Goal: Task Accomplishment & Management: Complete application form

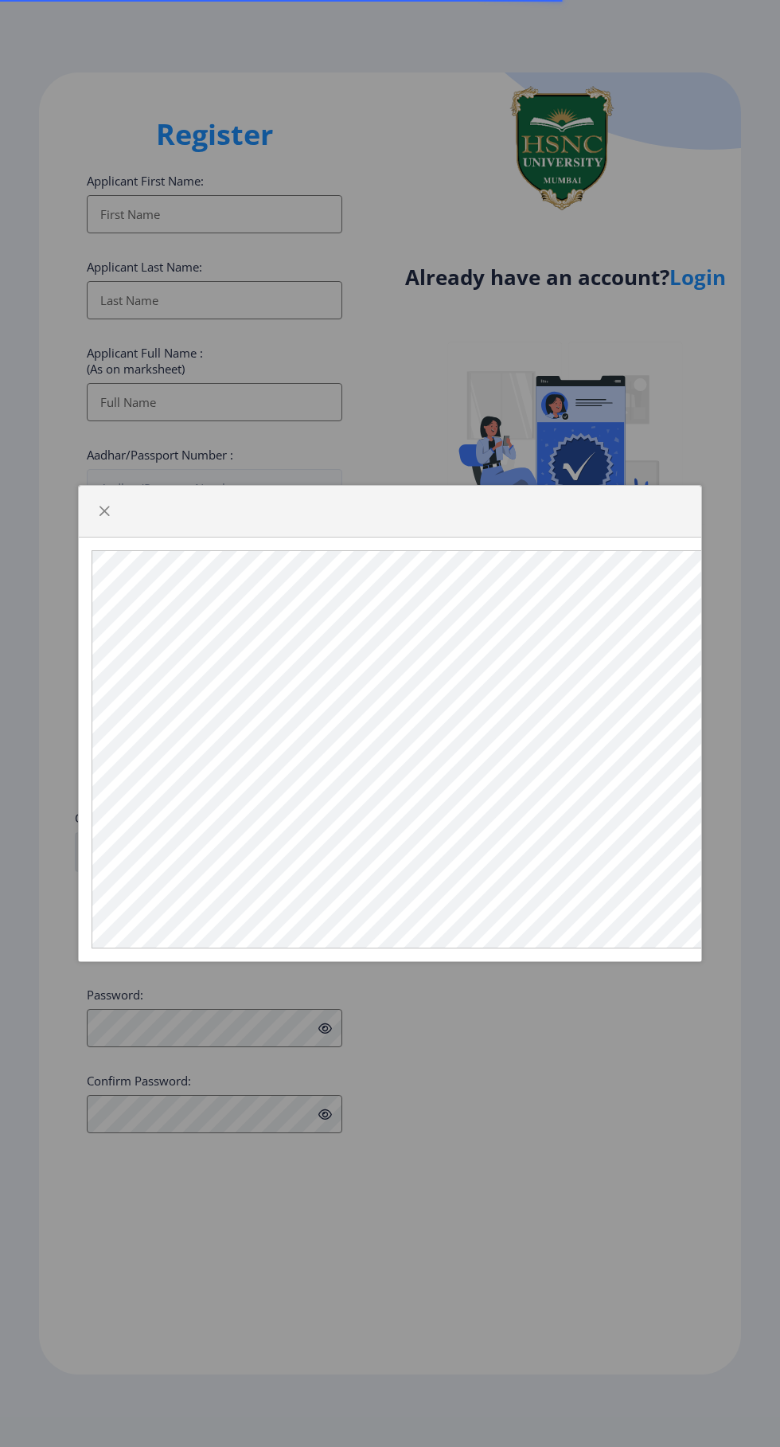
select select
click at [568, 1003] on div at bounding box center [390, 723] width 780 height 1447
click at [108, 527] on div at bounding box center [390, 512] width 623 height 52
click at [102, 512] on span "button" at bounding box center [104, 511] width 13 height 13
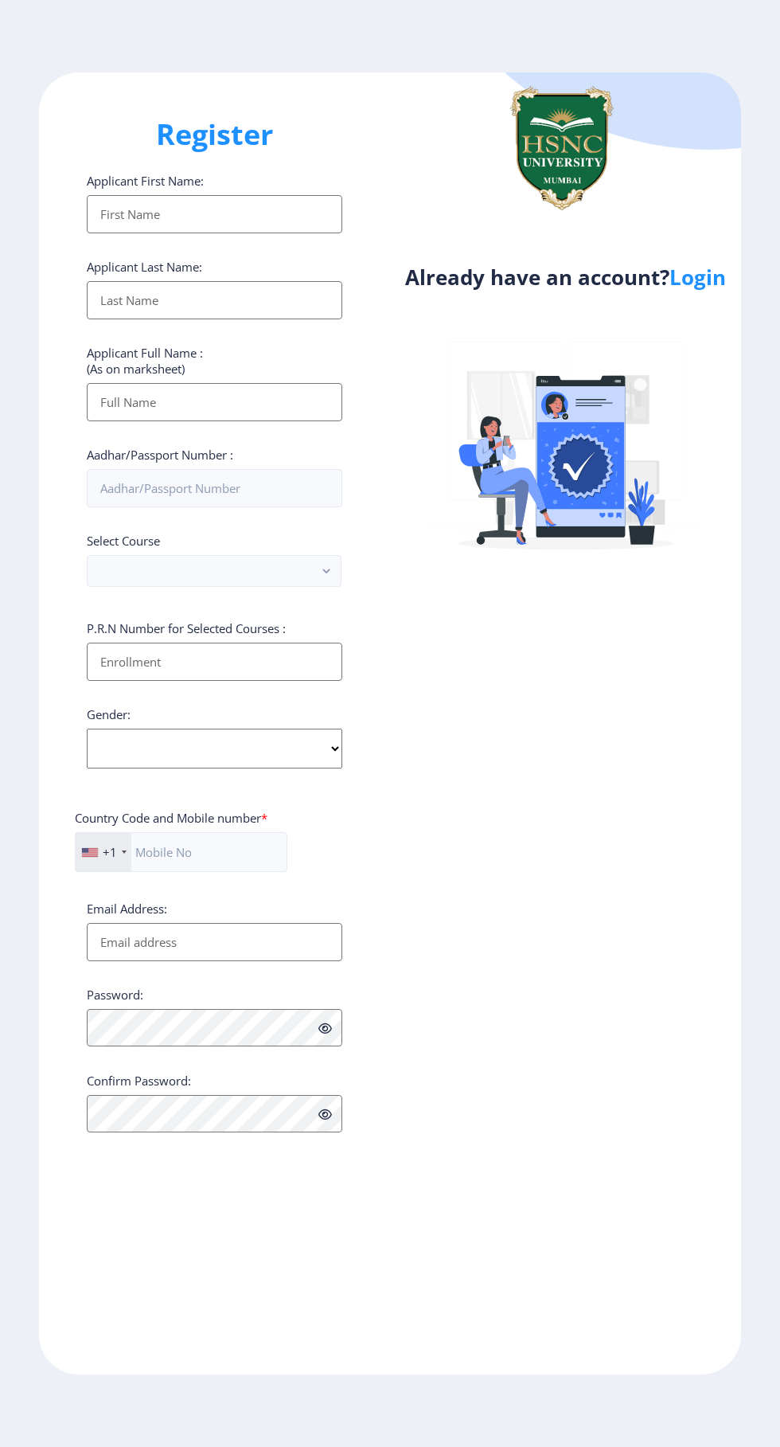
click at [130, 222] on input "Applicant First Name:" at bounding box center [215, 214] width 256 height 38
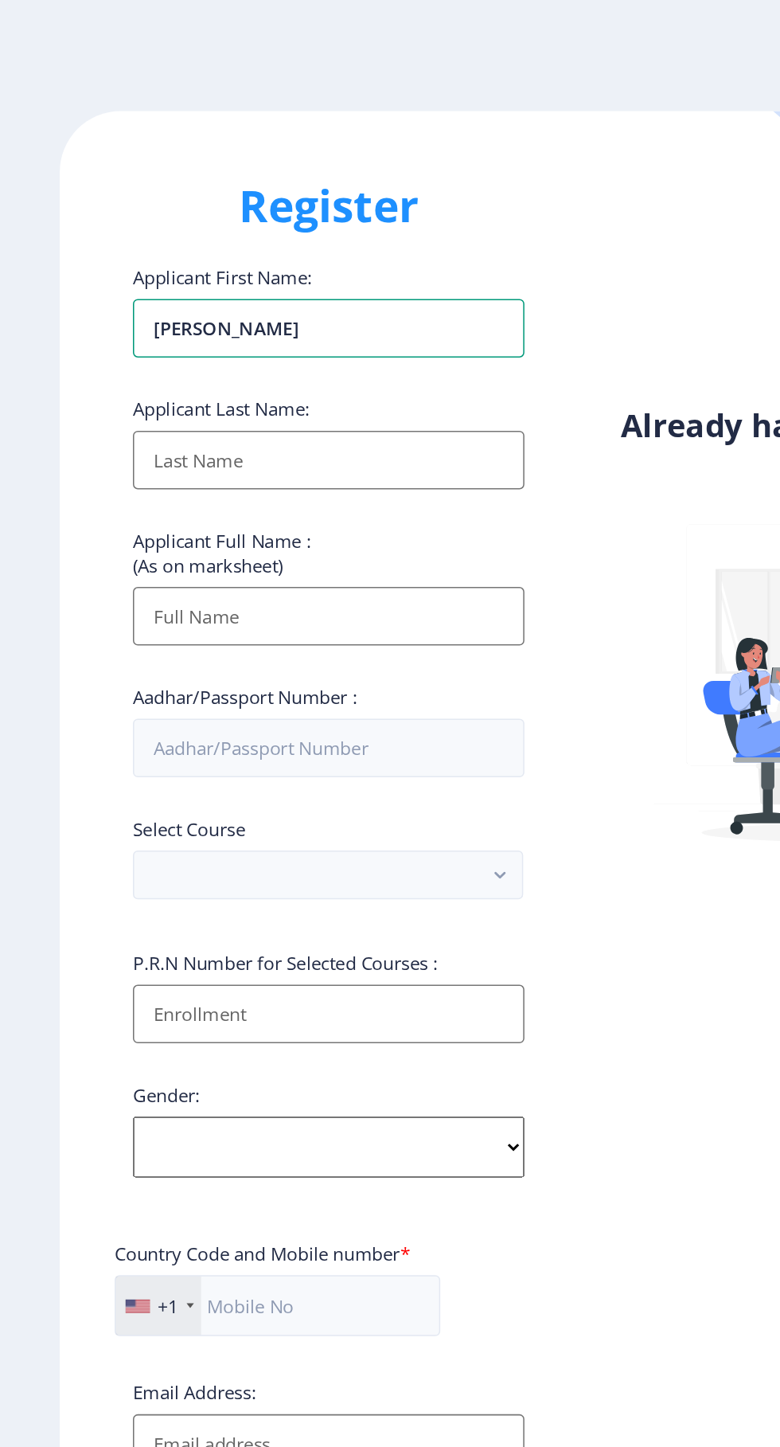
type input "[PERSON_NAME]"
click at [121, 302] on input "Applicant First Name:" at bounding box center [215, 300] width 256 height 38
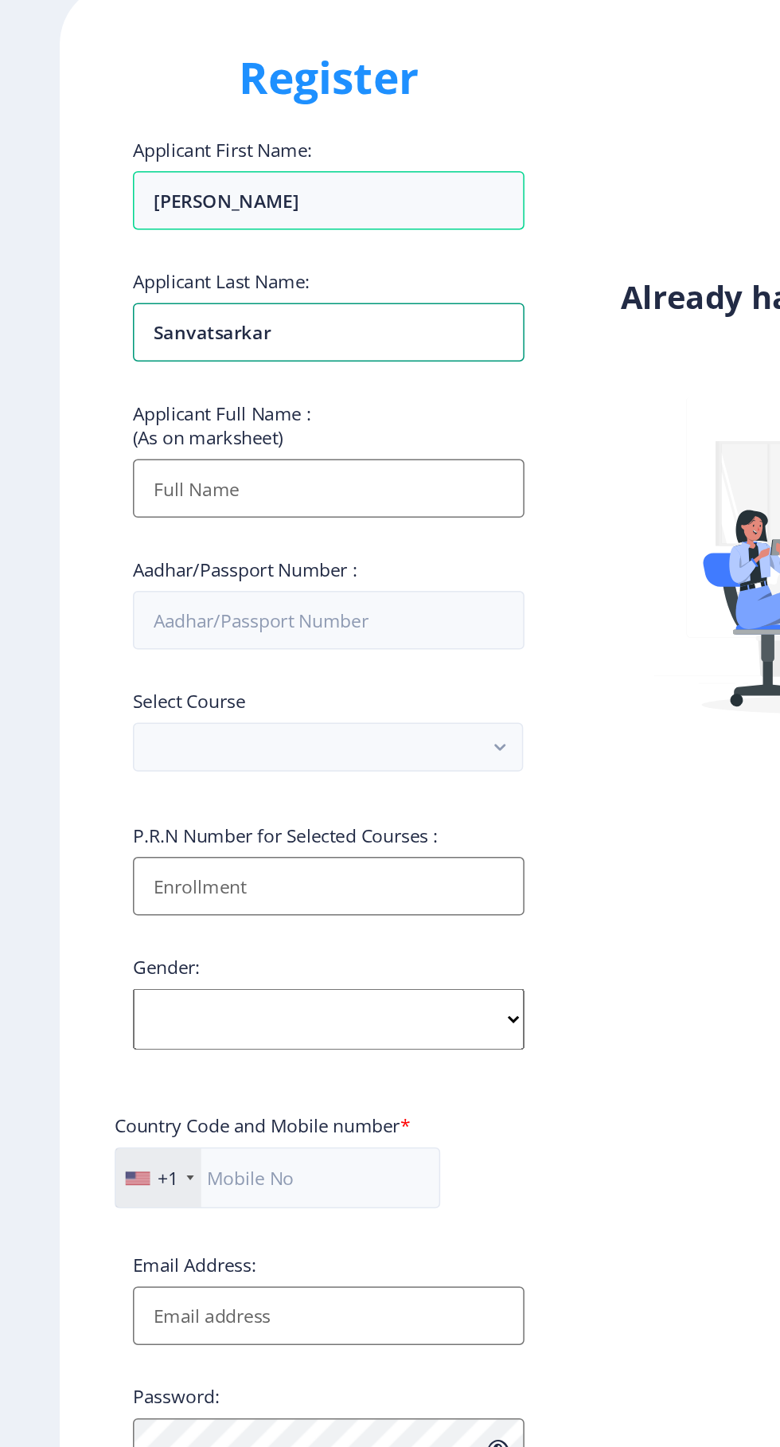
type input "Sanvatsarkar"
click at [127, 408] on input "Applicant First Name:" at bounding box center [215, 402] width 256 height 38
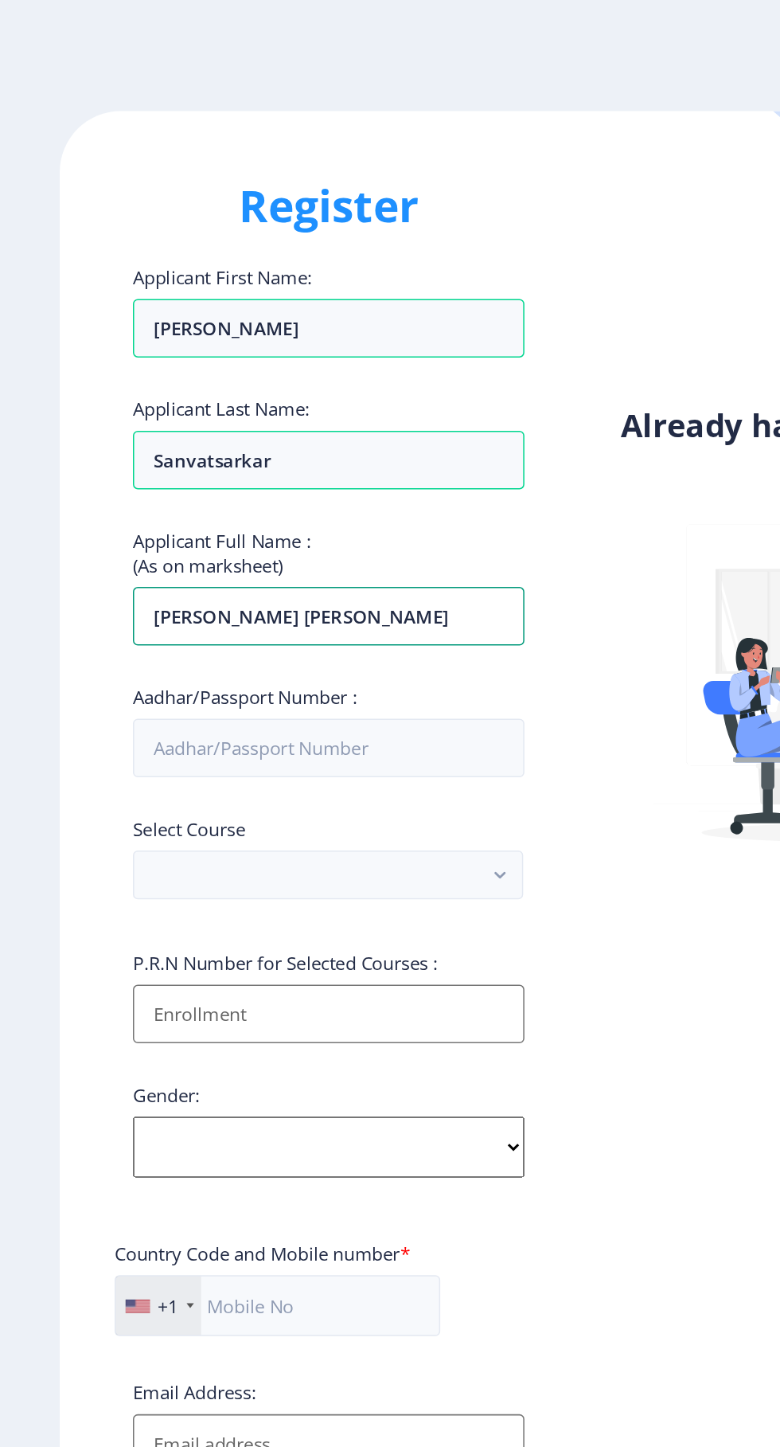
type input "[PERSON_NAME] [PERSON_NAME]"
click at [281, 485] on input "Aadhar/Passport Number :" at bounding box center [215, 488] width 256 height 38
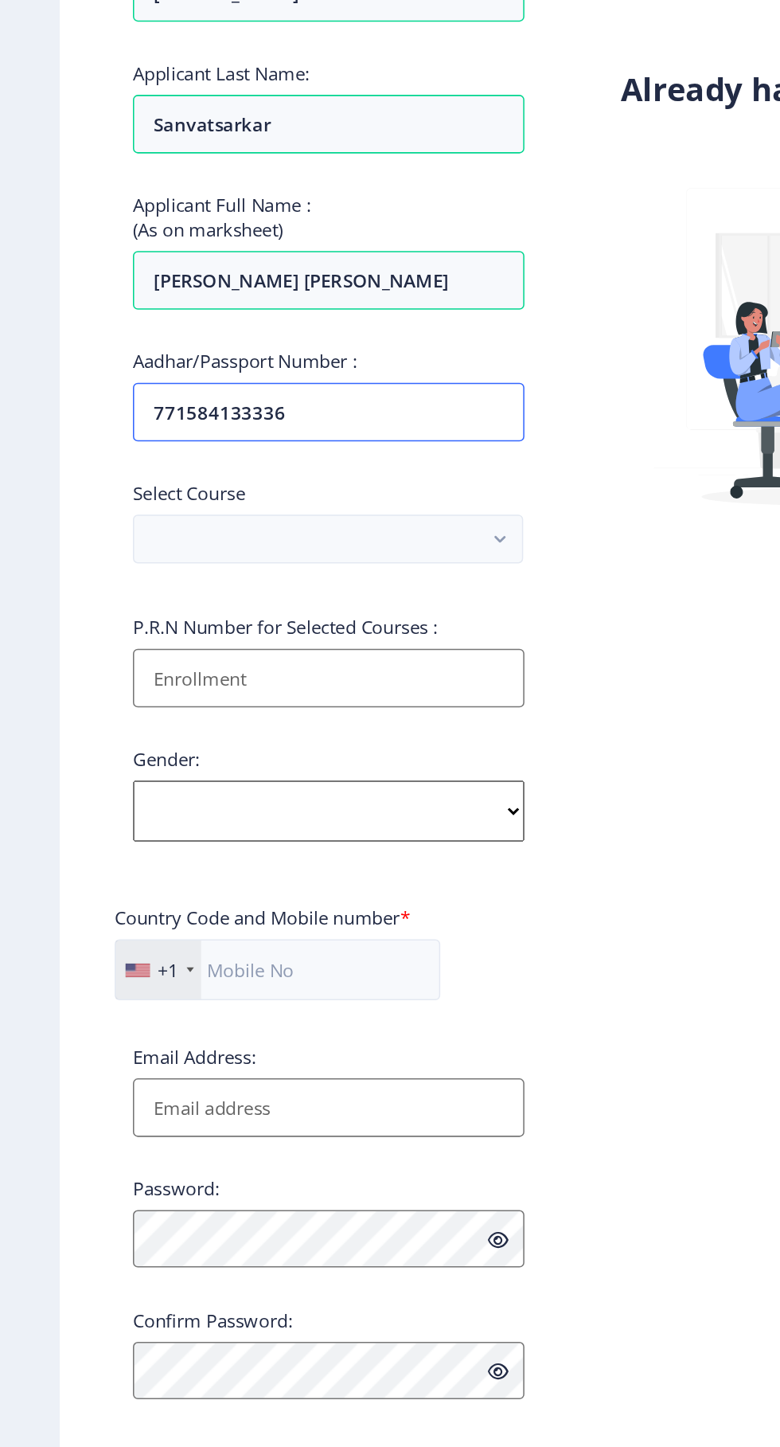
type input "771584133336"
click at [297, 584] on button "button" at bounding box center [214, 571] width 255 height 32
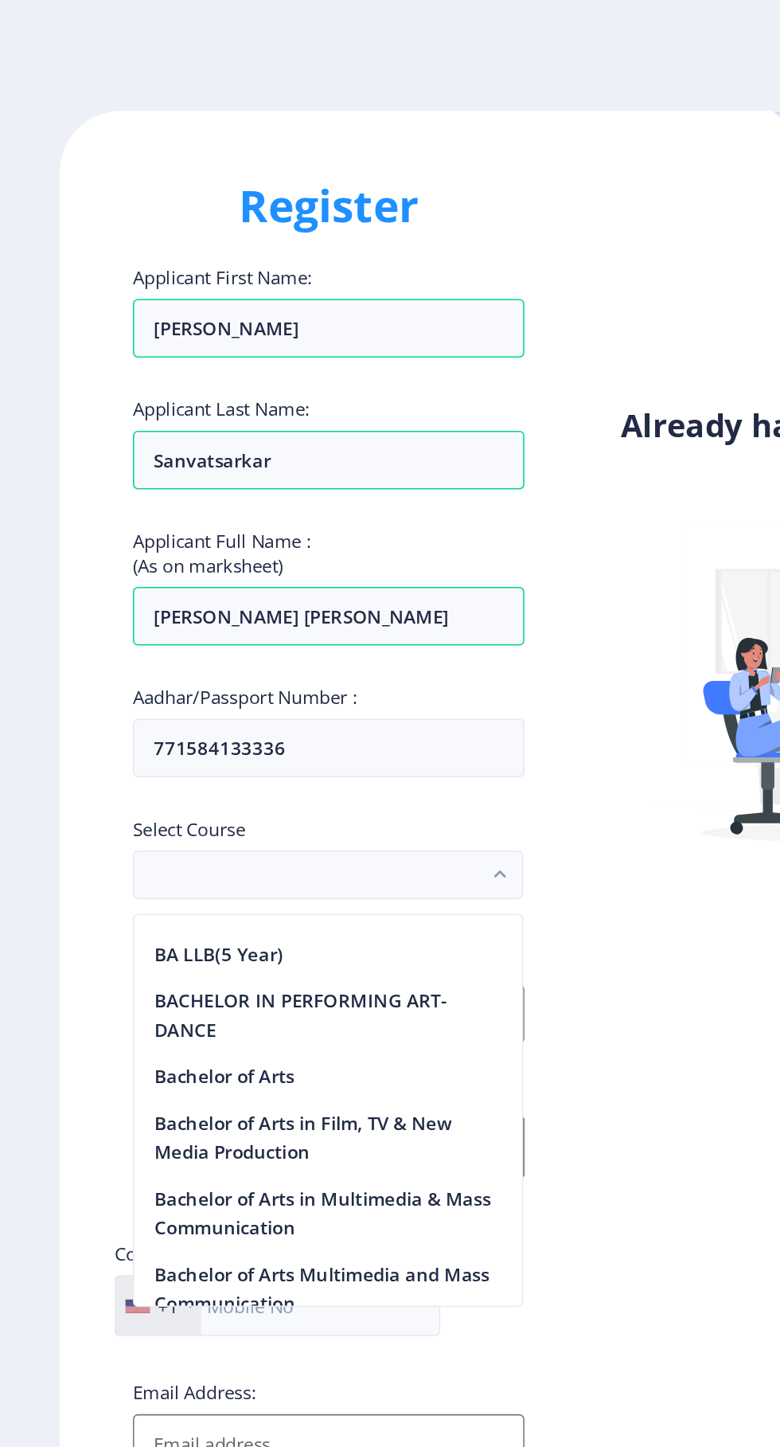
scroll to position [159, 0]
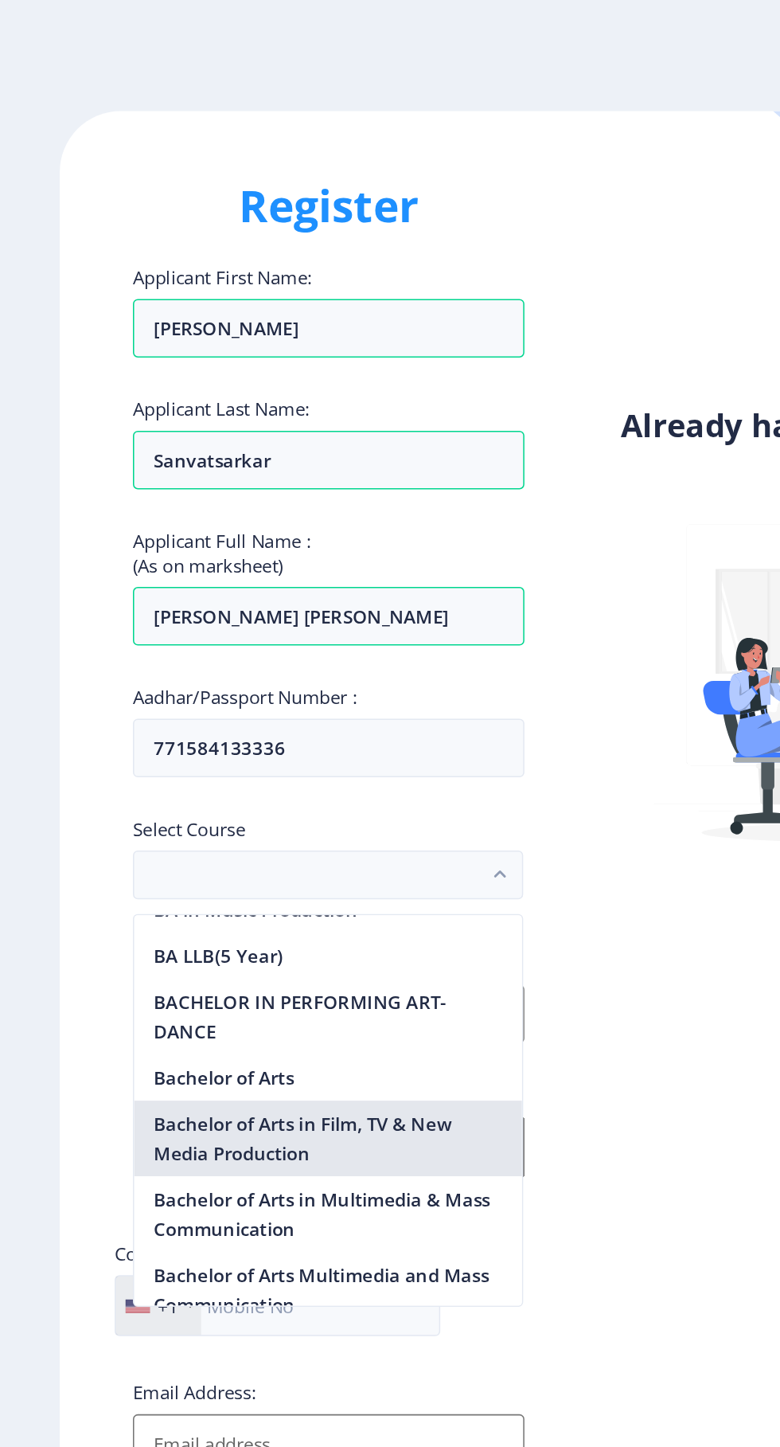
click at [278, 738] on nb-option "Bachelor of Arts in Film, TV & New Media Production" at bounding box center [214, 742] width 253 height 49
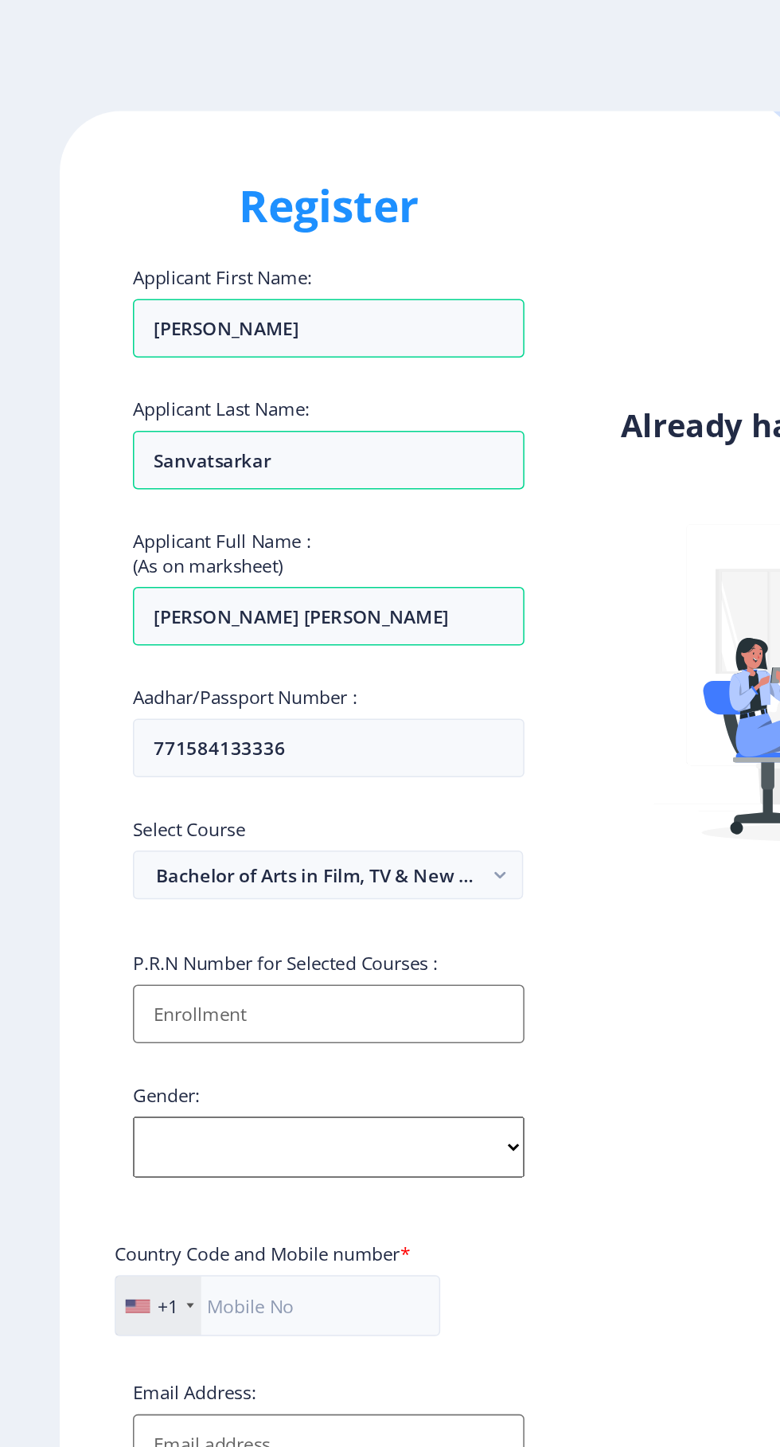
click at [283, 660] on input "Applicant First Name:" at bounding box center [215, 661] width 256 height 38
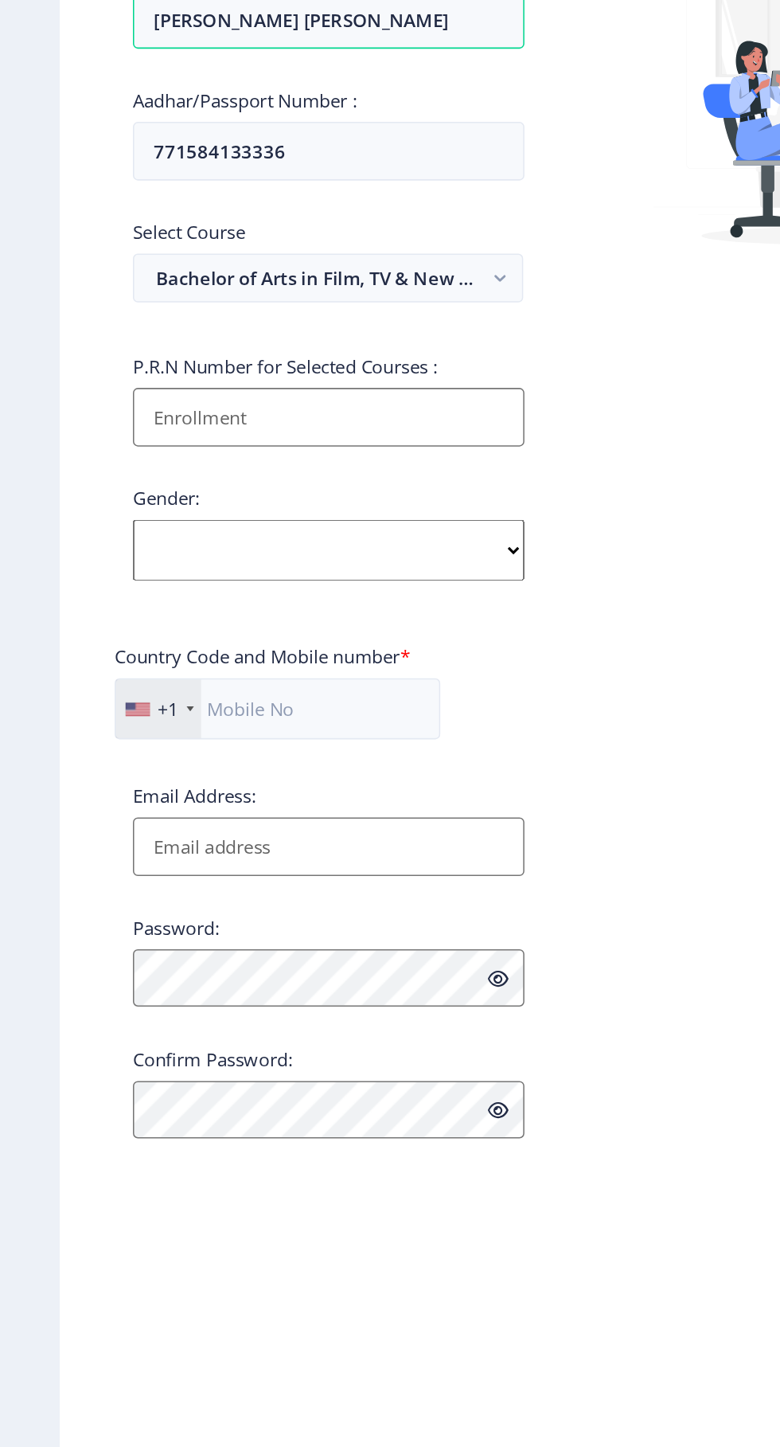
click at [274, 762] on select "Select Gender [DEMOGRAPHIC_DATA] [DEMOGRAPHIC_DATA] Other" at bounding box center [215, 748] width 256 height 40
select select "[DEMOGRAPHIC_DATA]"
click at [87, 732] on select "Select Gender [DEMOGRAPHIC_DATA] [DEMOGRAPHIC_DATA] Other" at bounding box center [215, 748] width 256 height 40
click at [287, 940] on input "Email Address:" at bounding box center [215, 942] width 256 height 38
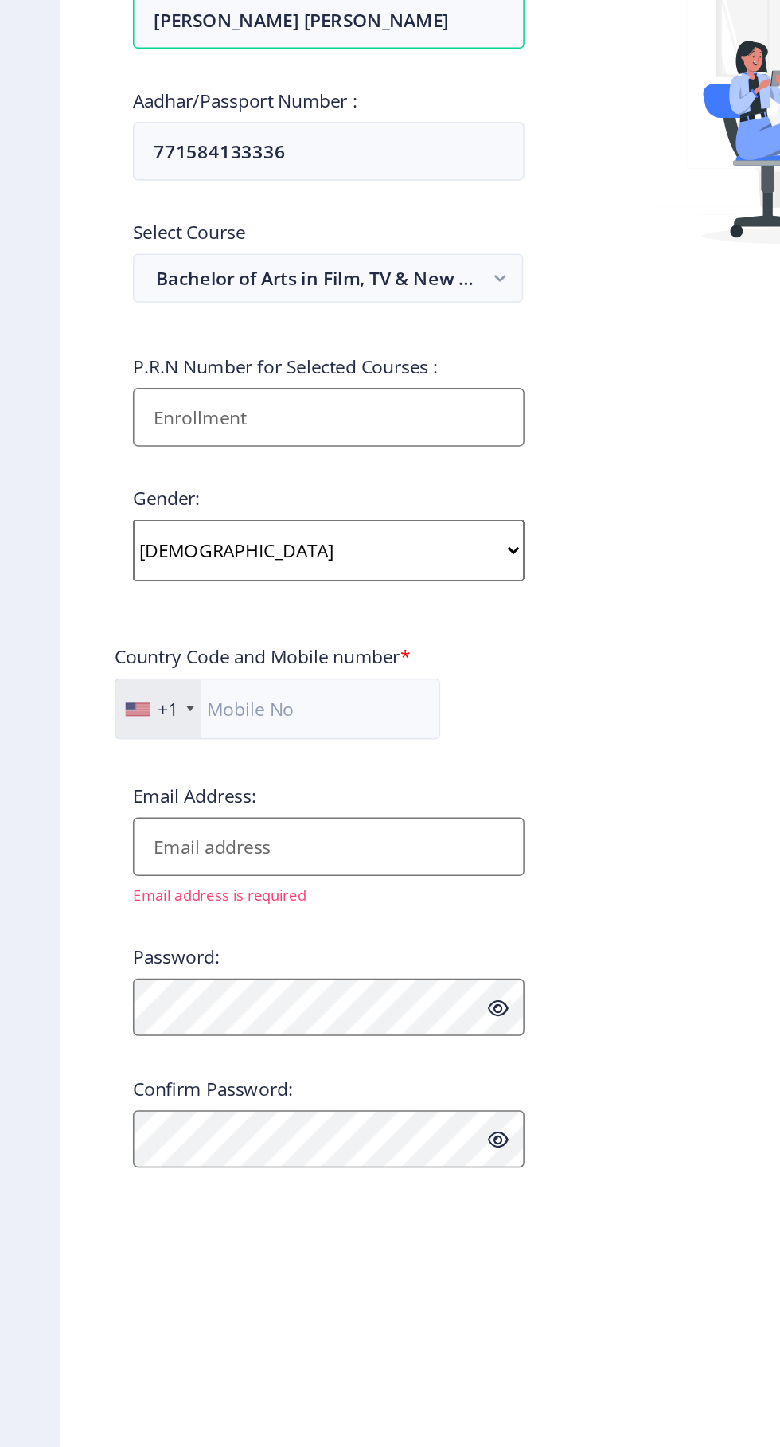
type input "[EMAIL_ADDRESS][DOMAIN_NAME]"
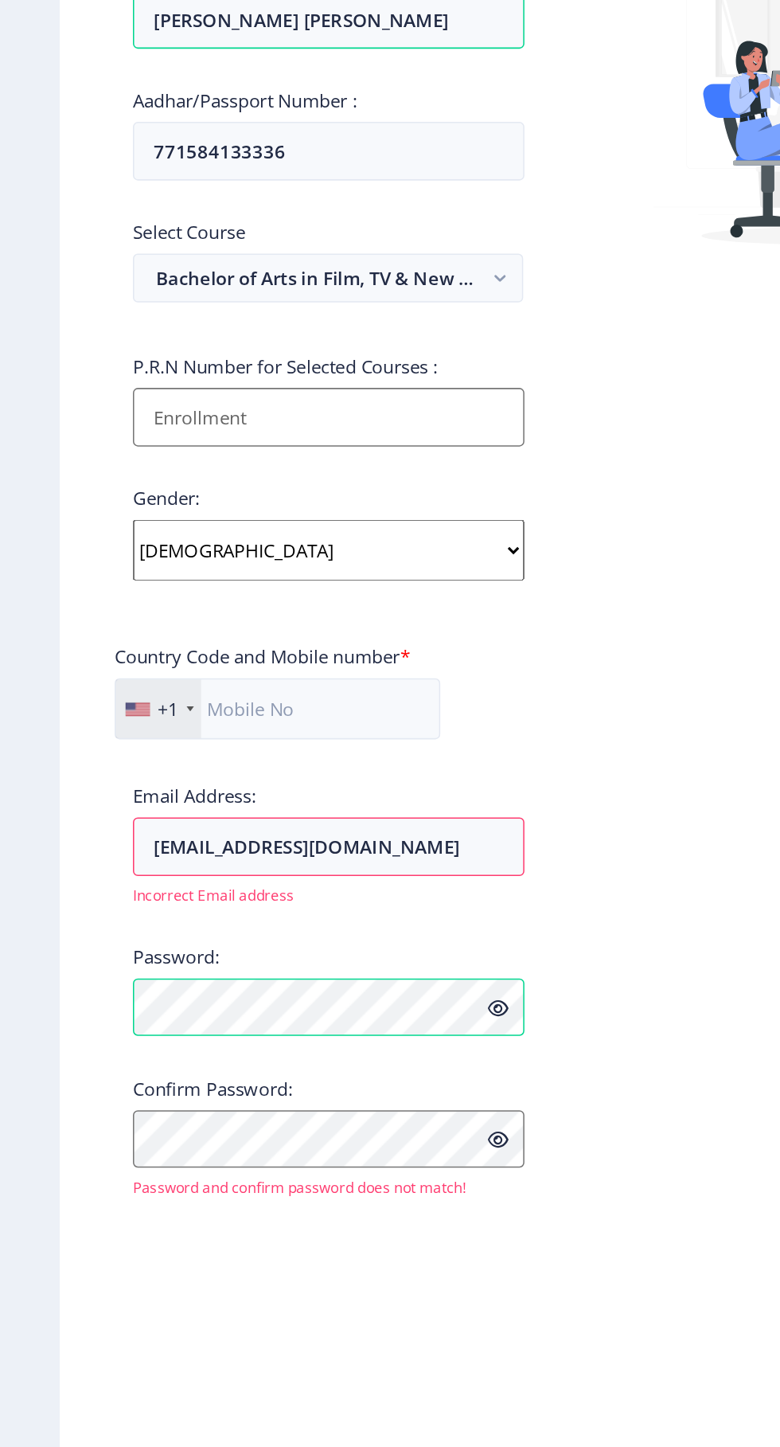
click at [267, 756] on select "Select Gender [DEMOGRAPHIC_DATA] [DEMOGRAPHIC_DATA] Other" at bounding box center [215, 748] width 256 height 40
click at [291, 669] on input "Applicant First Name:" at bounding box center [215, 661] width 256 height 38
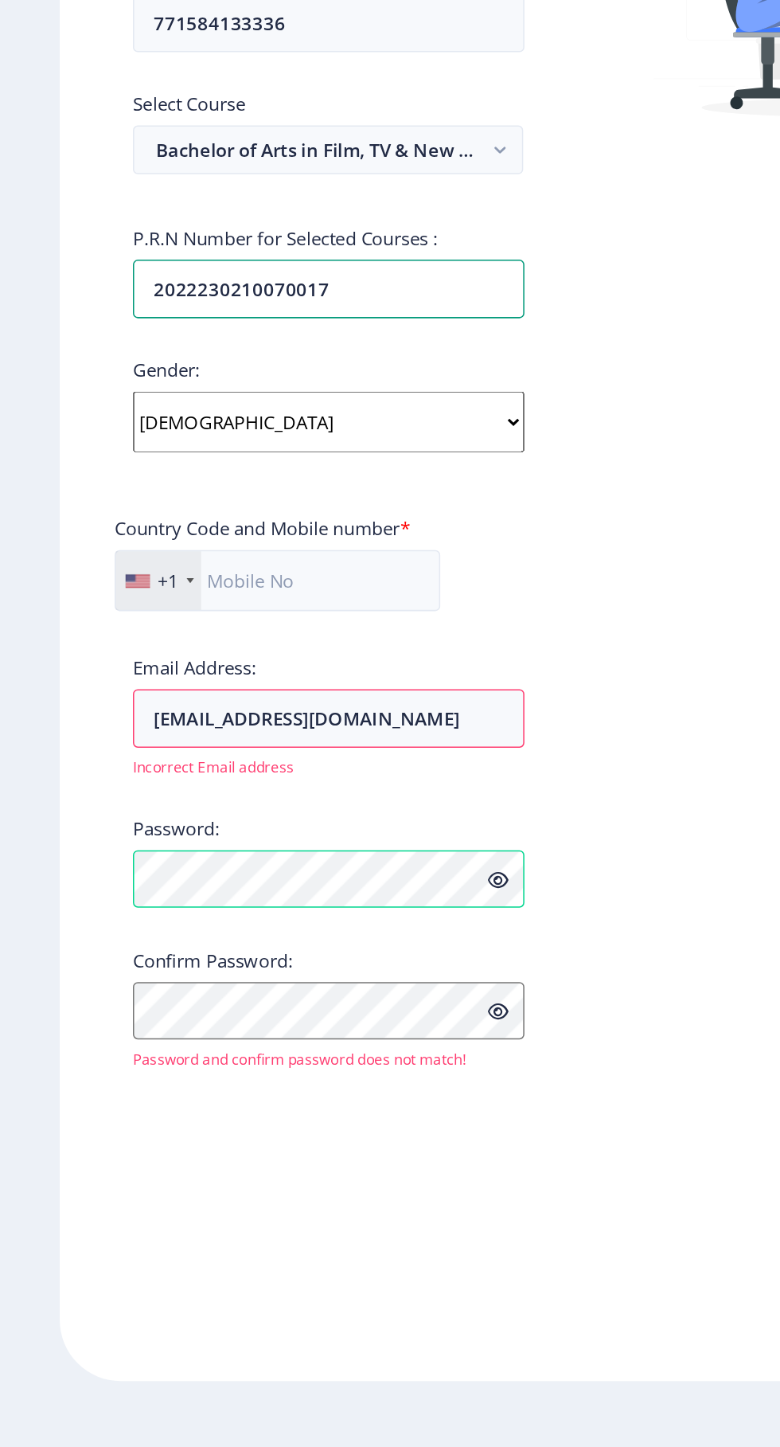
type input "2022230210070017"
click at [297, 943] on input "[EMAIL_ADDRESS][DOMAIN_NAME]" at bounding box center [215, 942] width 256 height 38
type input "2"
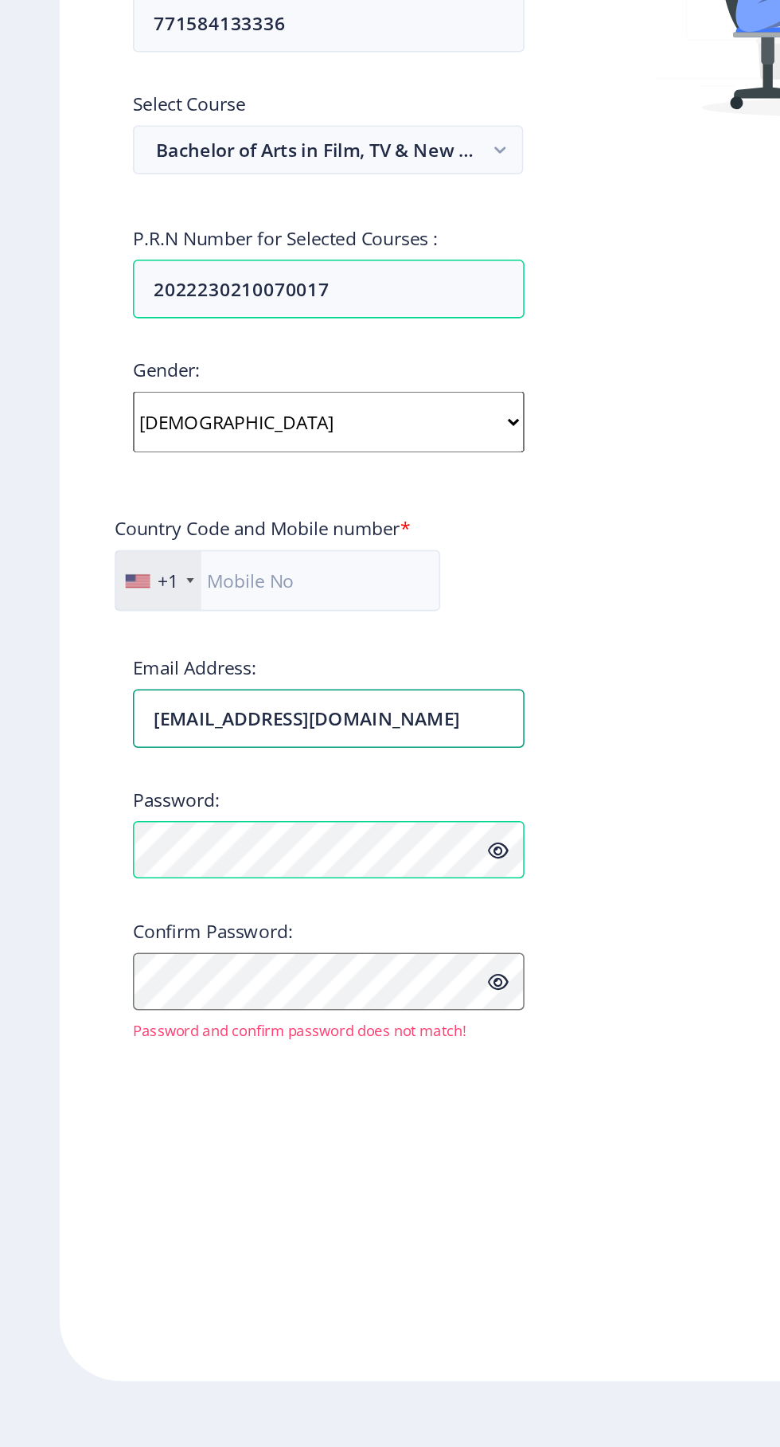
type input "[EMAIL_ADDRESS][DOMAIN_NAME]"
click at [222, 860] on input "text" at bounding box center [181, 852] width 213 height 40
click at [116, 861] on div "+1" at bounding box center [104, 852] width 56 height 38
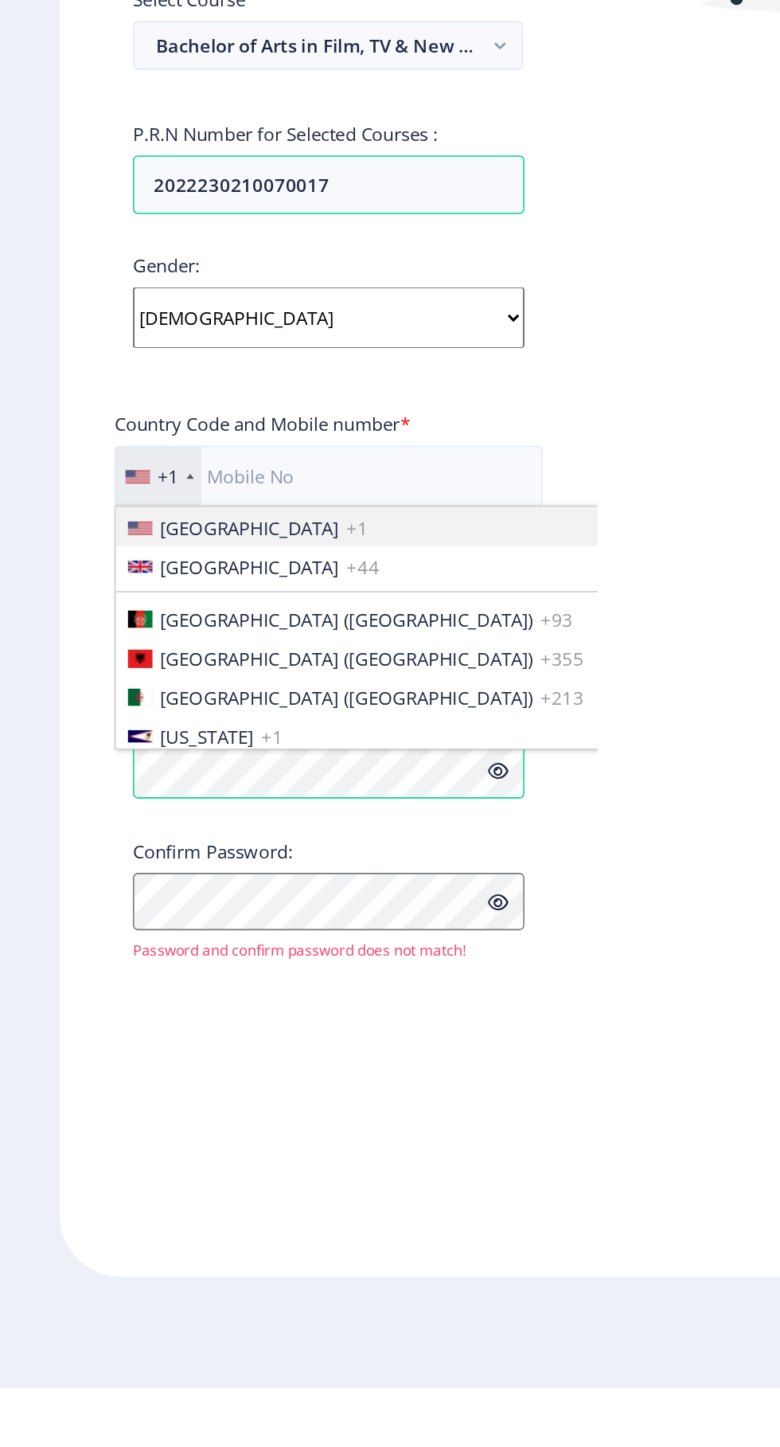
scroll to position [0, 0]
click at [229, 858] on input "text" at bounding box center [214, 852] width 279 height 40
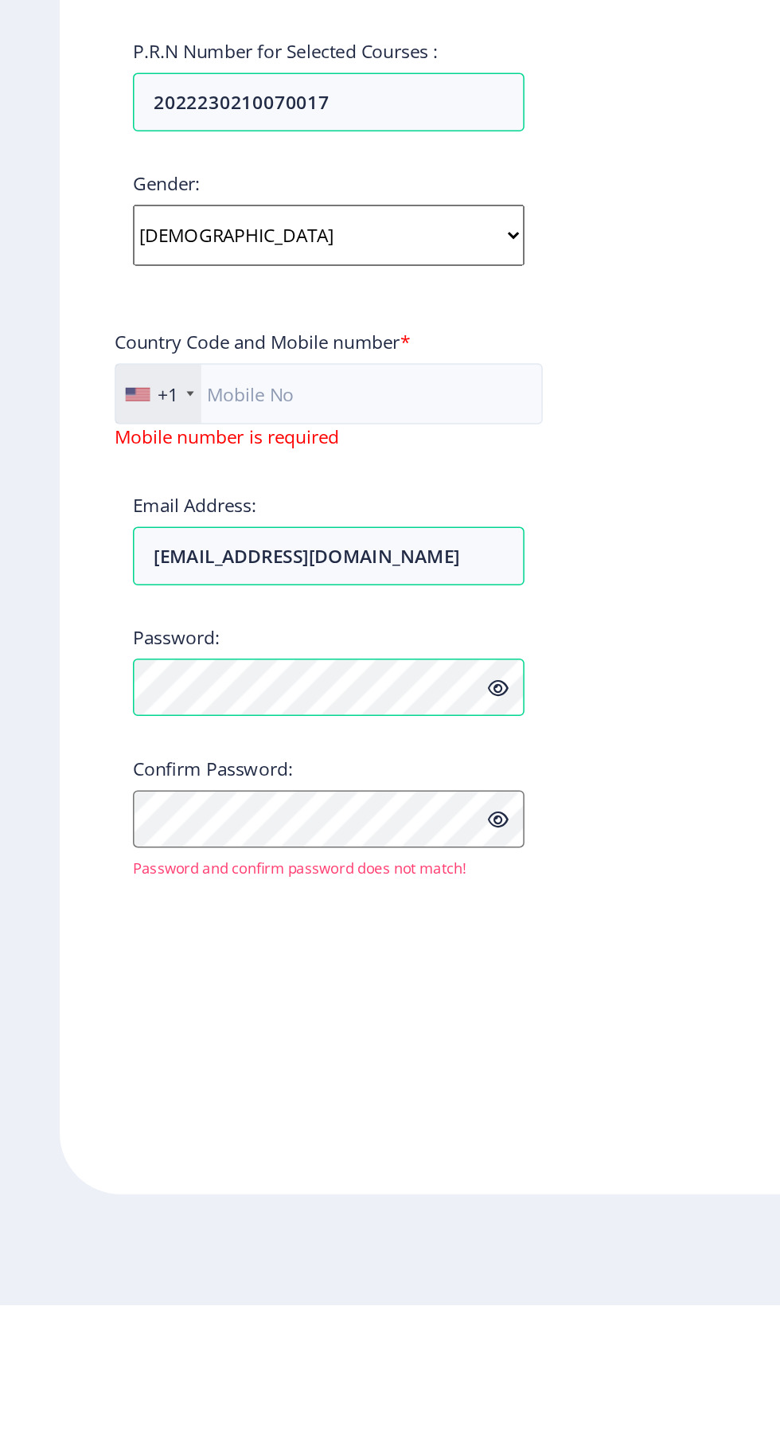
click at [122, 850] on div at bounding box center [124, 851] width 5 height 3
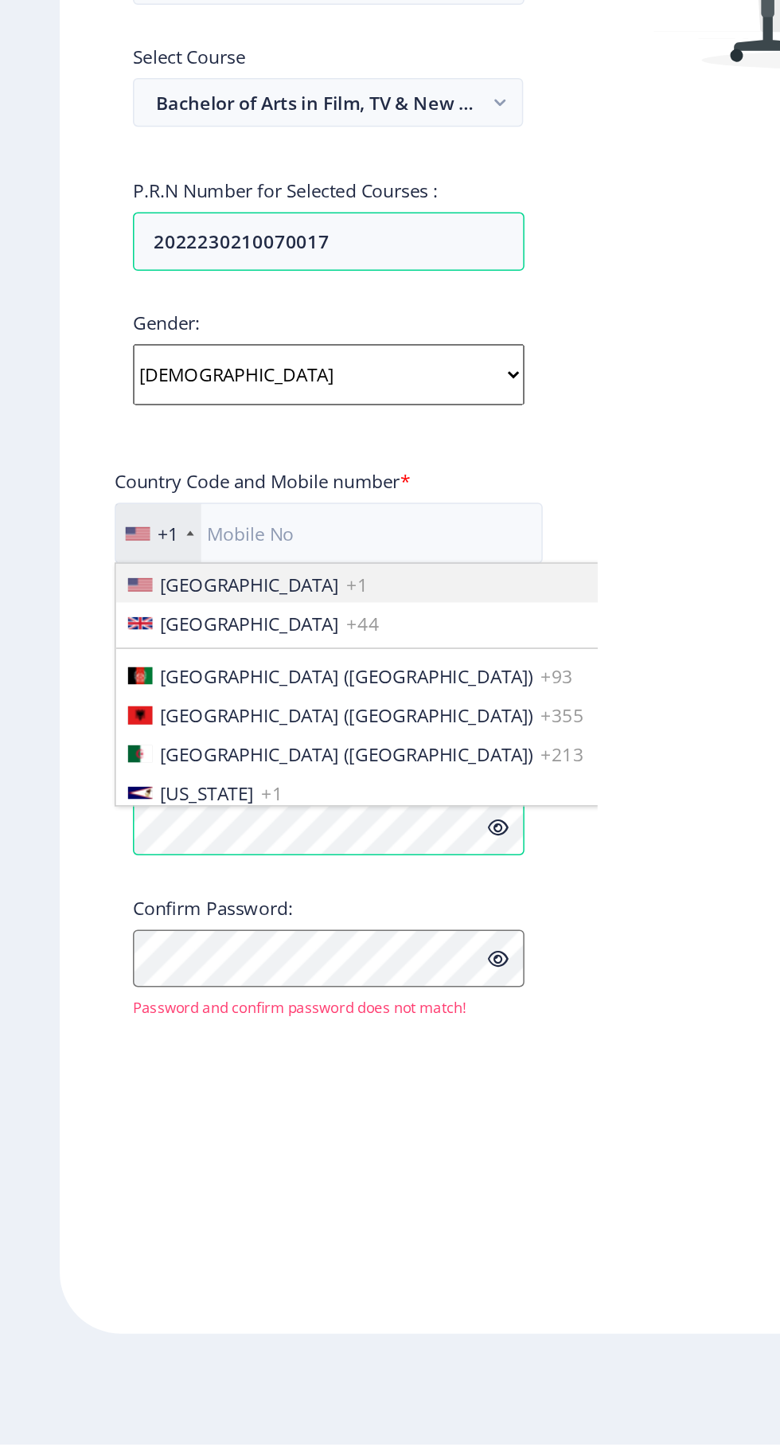
scroll to position [46, 0]
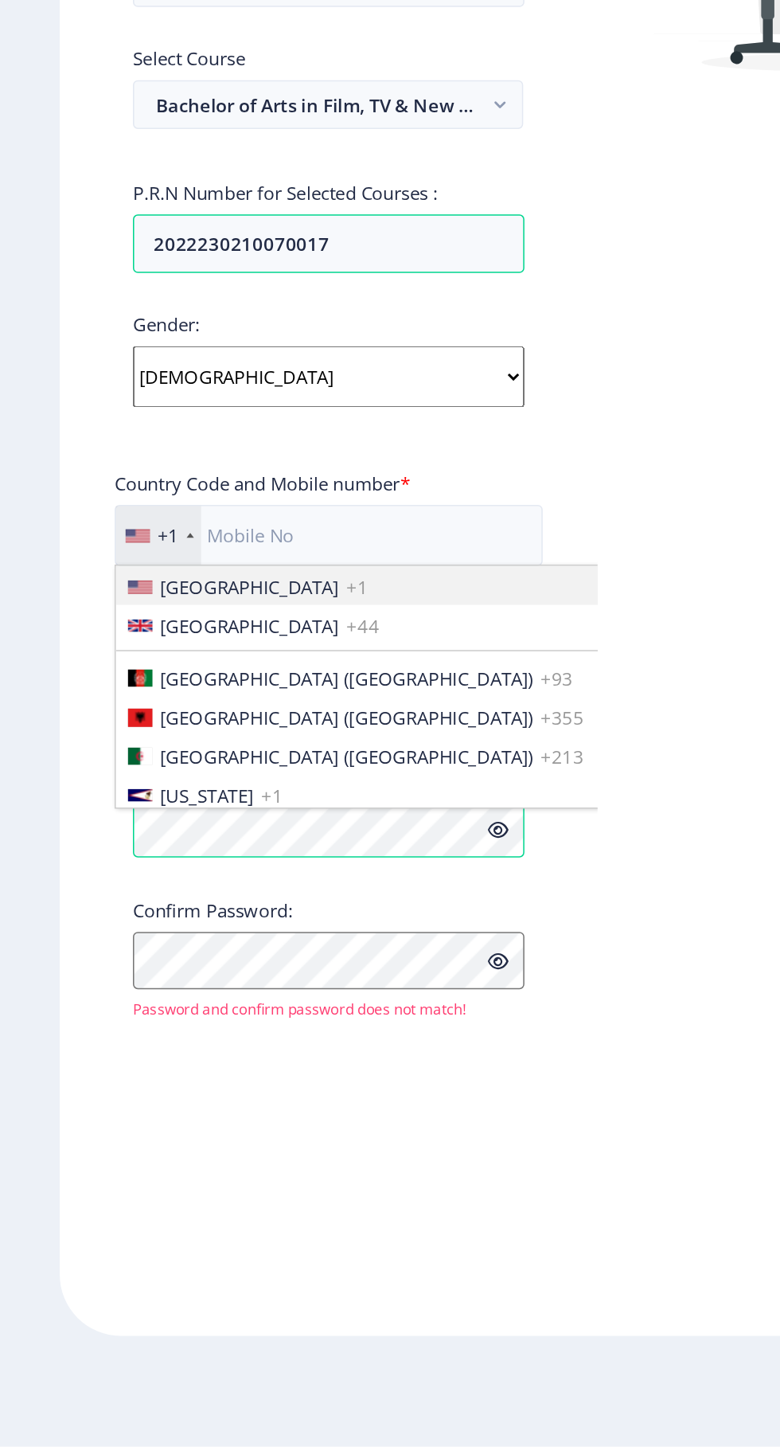
click at [179, 988] on span "[GEOGRAPHIC_DATA] (‫[GEOGRAPHIC_DATA]‬‎)" at bounding box center [226, 996] width 244 height 16
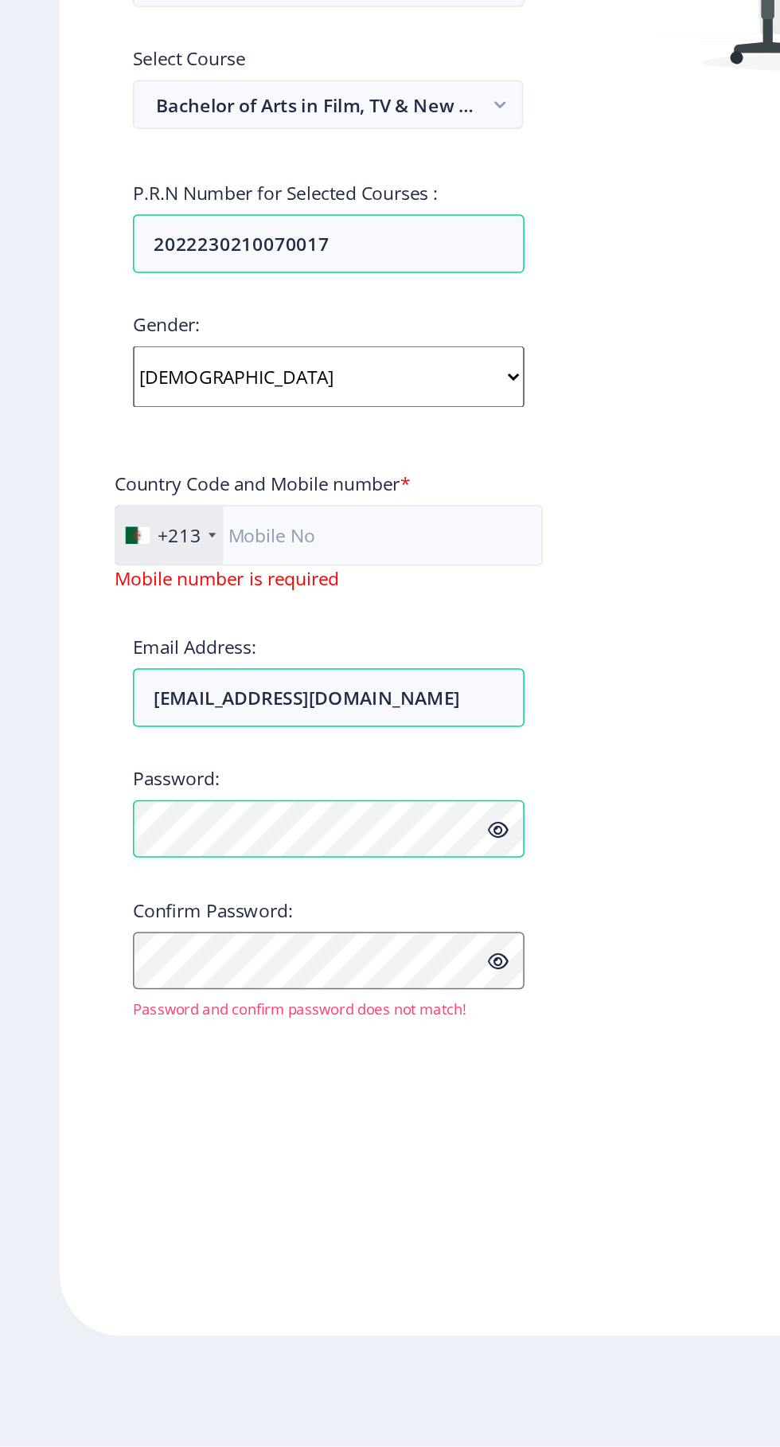
click at [132, 833] on div "+213" at bounding box center [111, 852] width 70 height 38
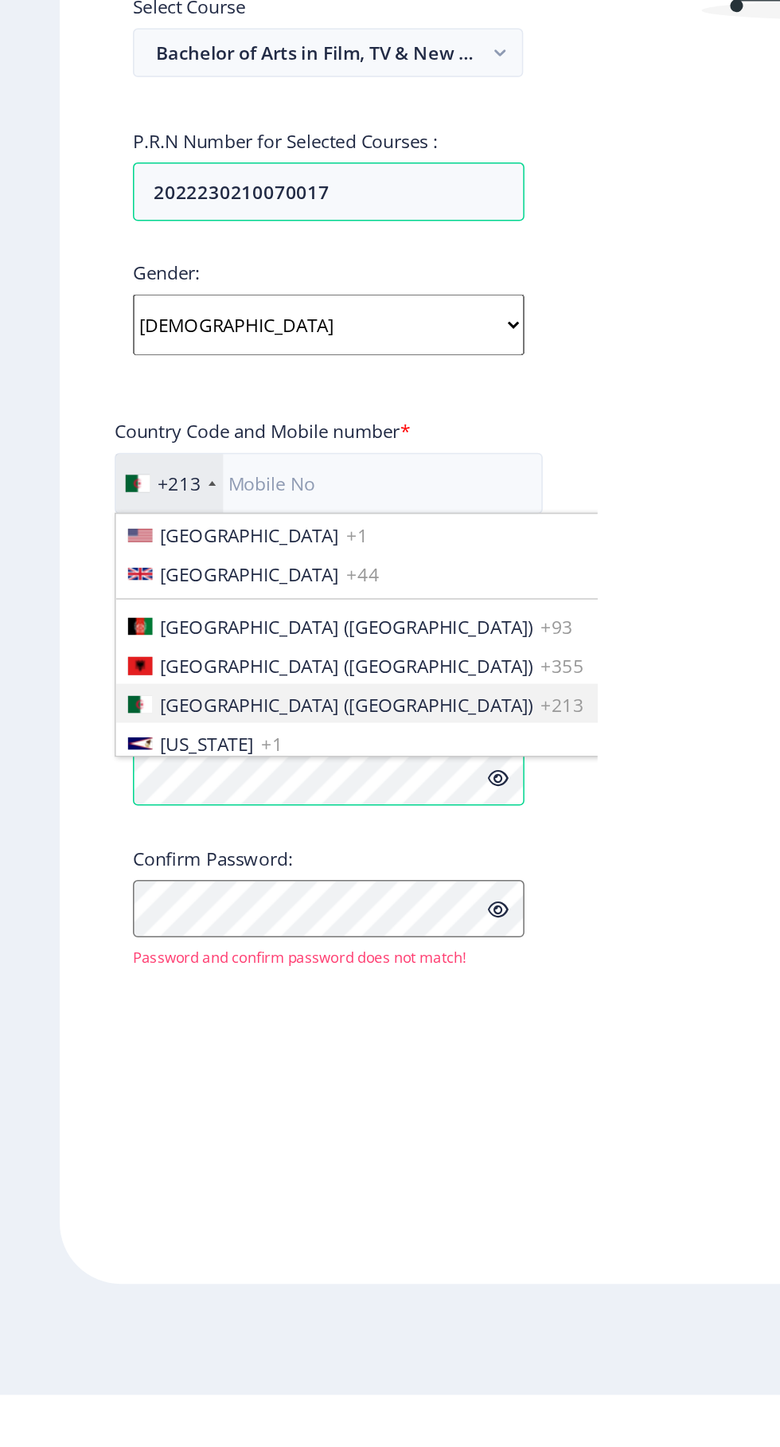
scroll to position [0, 0]
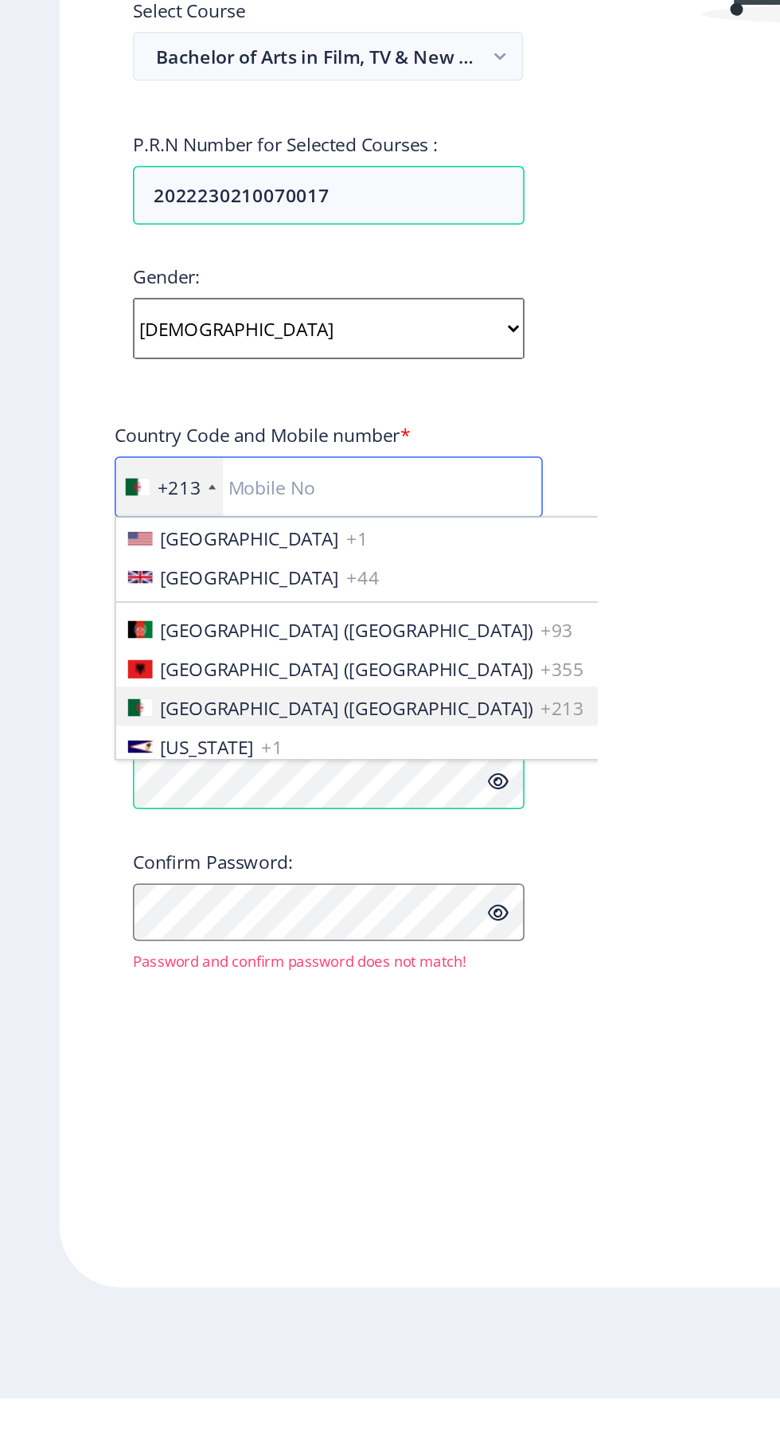
click at [211, 860] on input "text" at bounding box center [214, 852] width 279 height 40
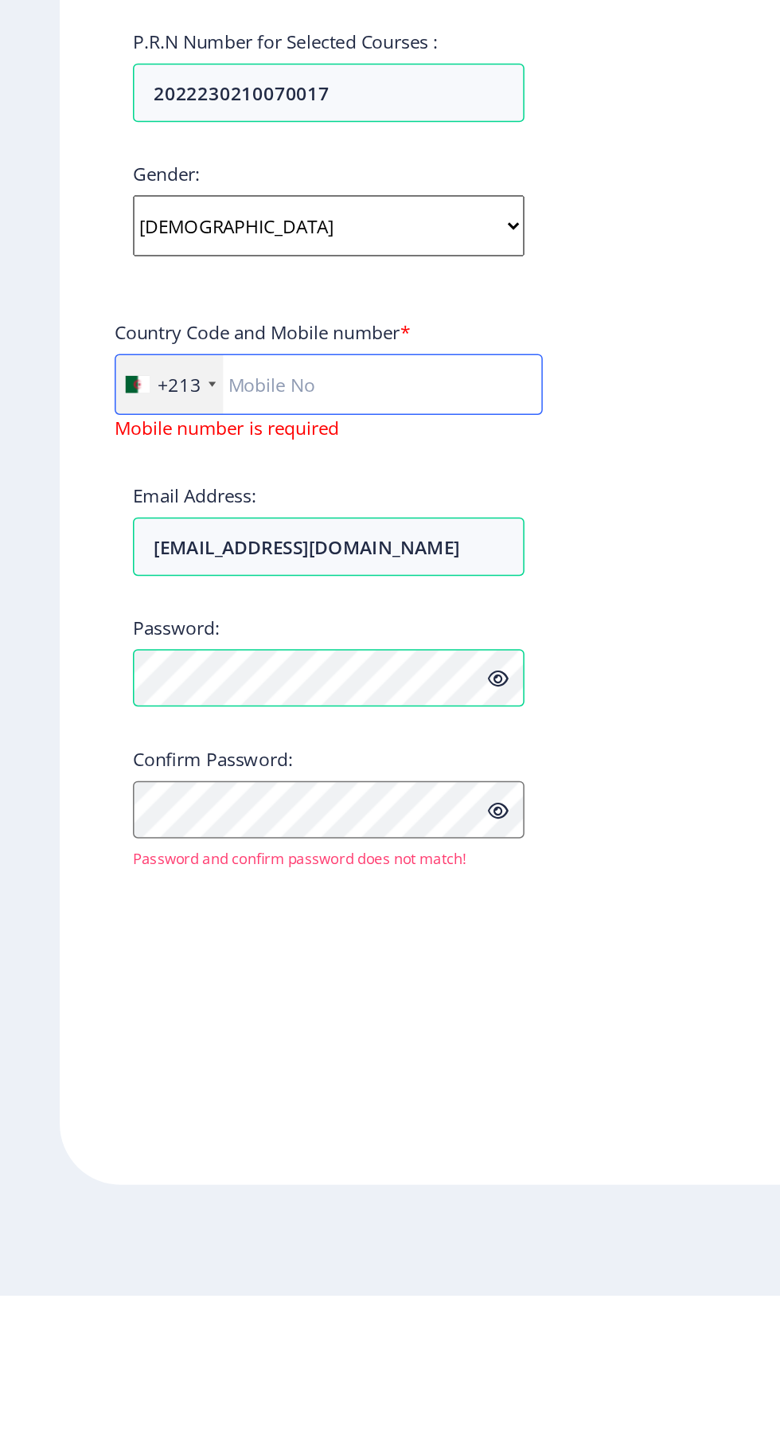
scroll to position [2, 0]
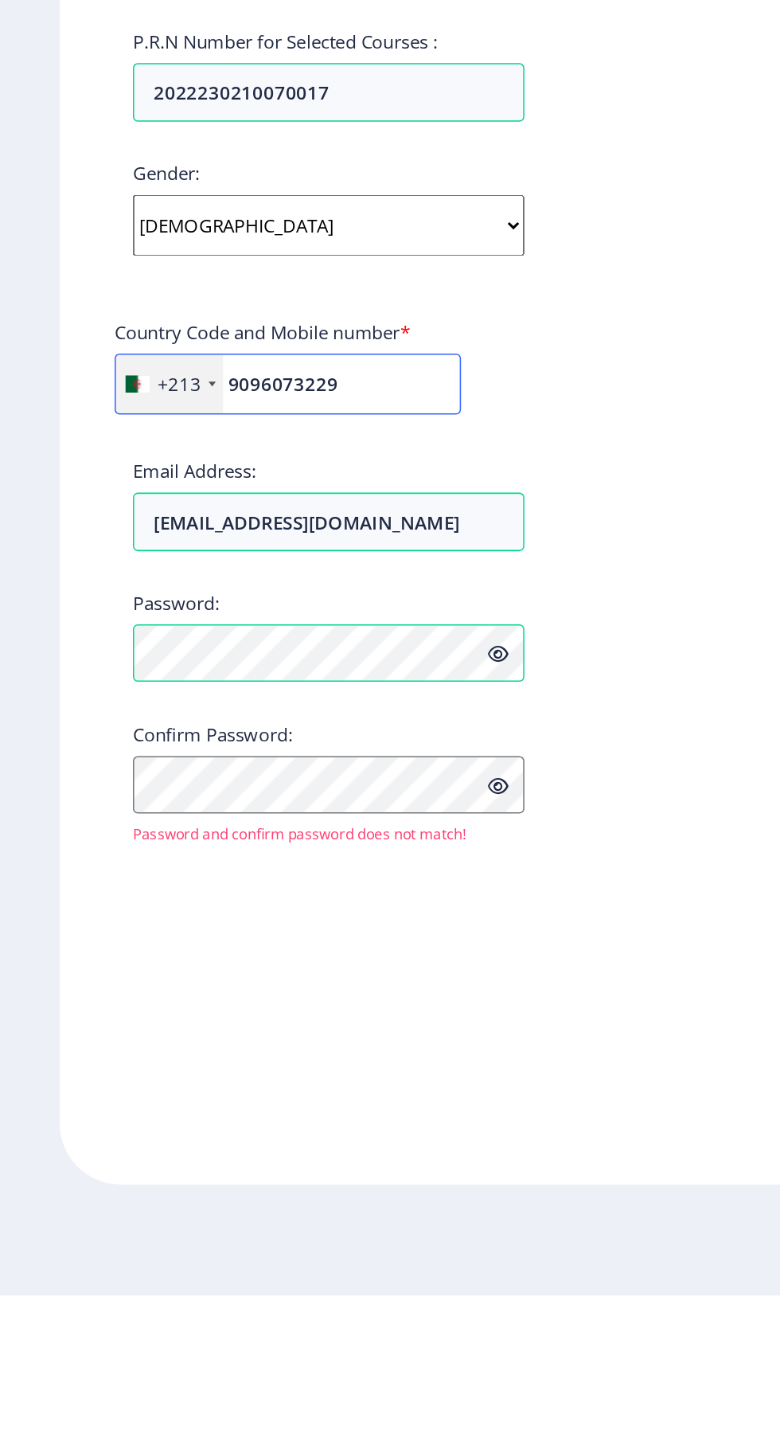
type input "9096073229"
click at [128, 848] on div "+213" at bounding box center [117, 852] width 29 height 16
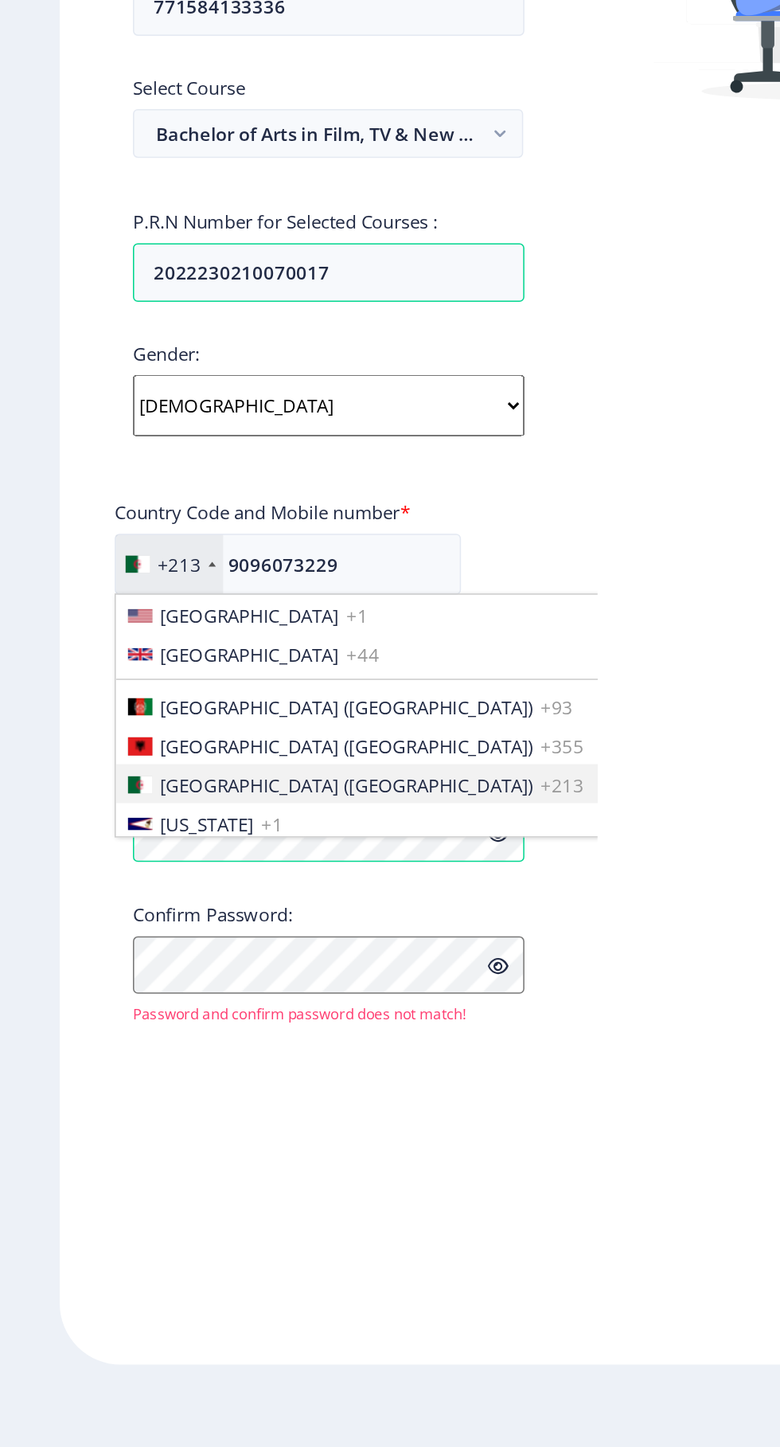
scroll to position [63, 0]
click at [170, 877] on span "[GEOGRAPHIC_DATA]" at bounding box center [162, 885] width 117 height 16
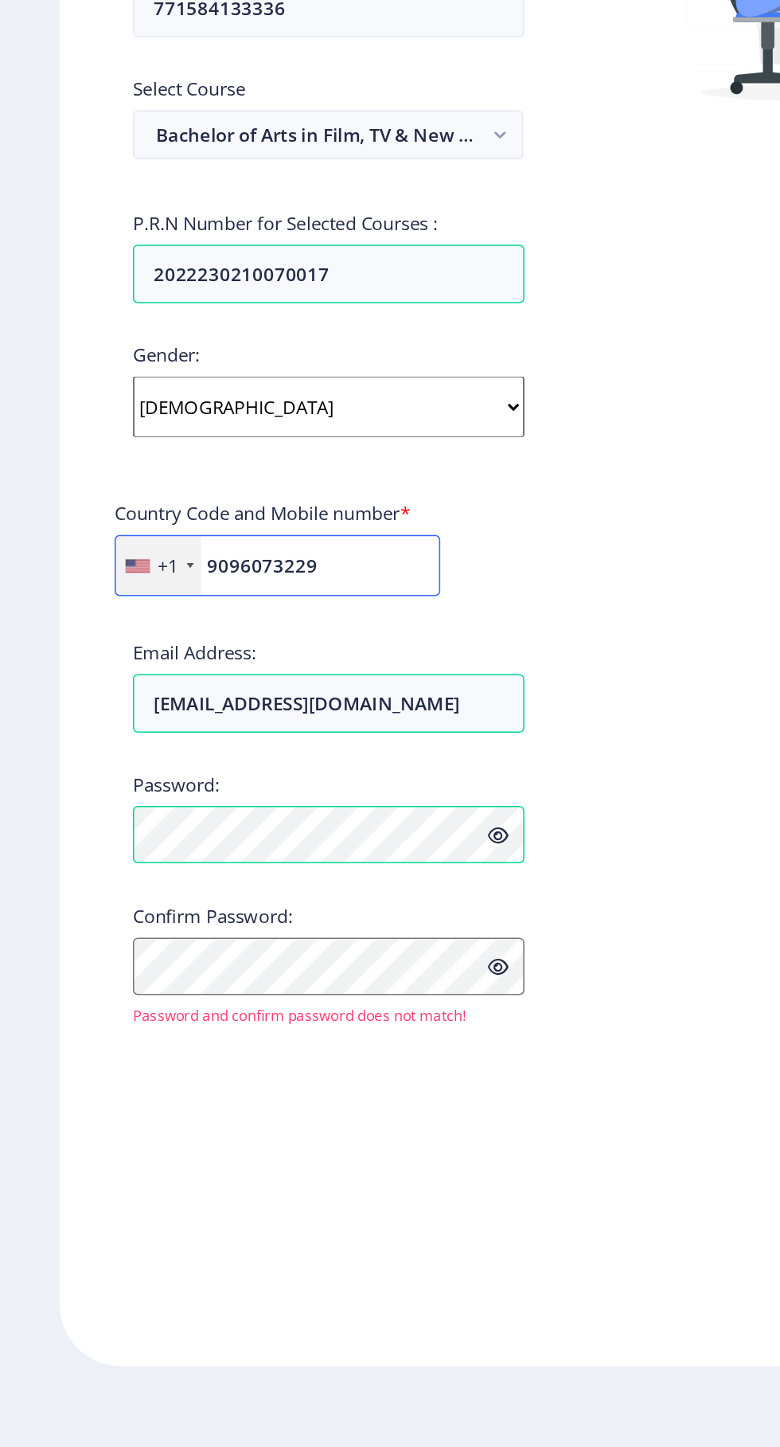
click at [196, 832] on input "9096073229" at bounding box center [181, 852] width 213 height 40
click at [123, 833] on div "+1" at bounding box center [104, 852] width 56 height 38
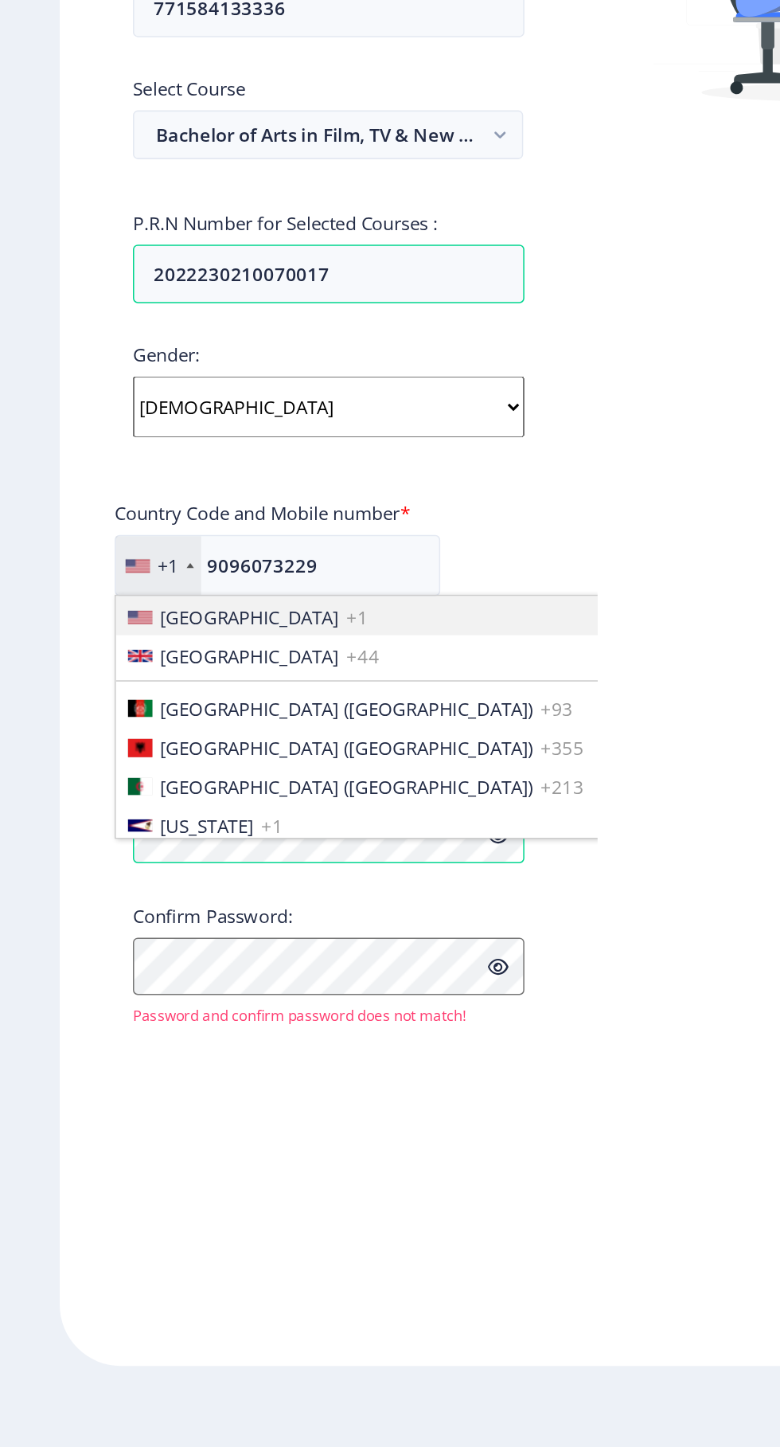
click at [114, 844] on div "+1" at bounding box center [110, 852] width 14 height 16
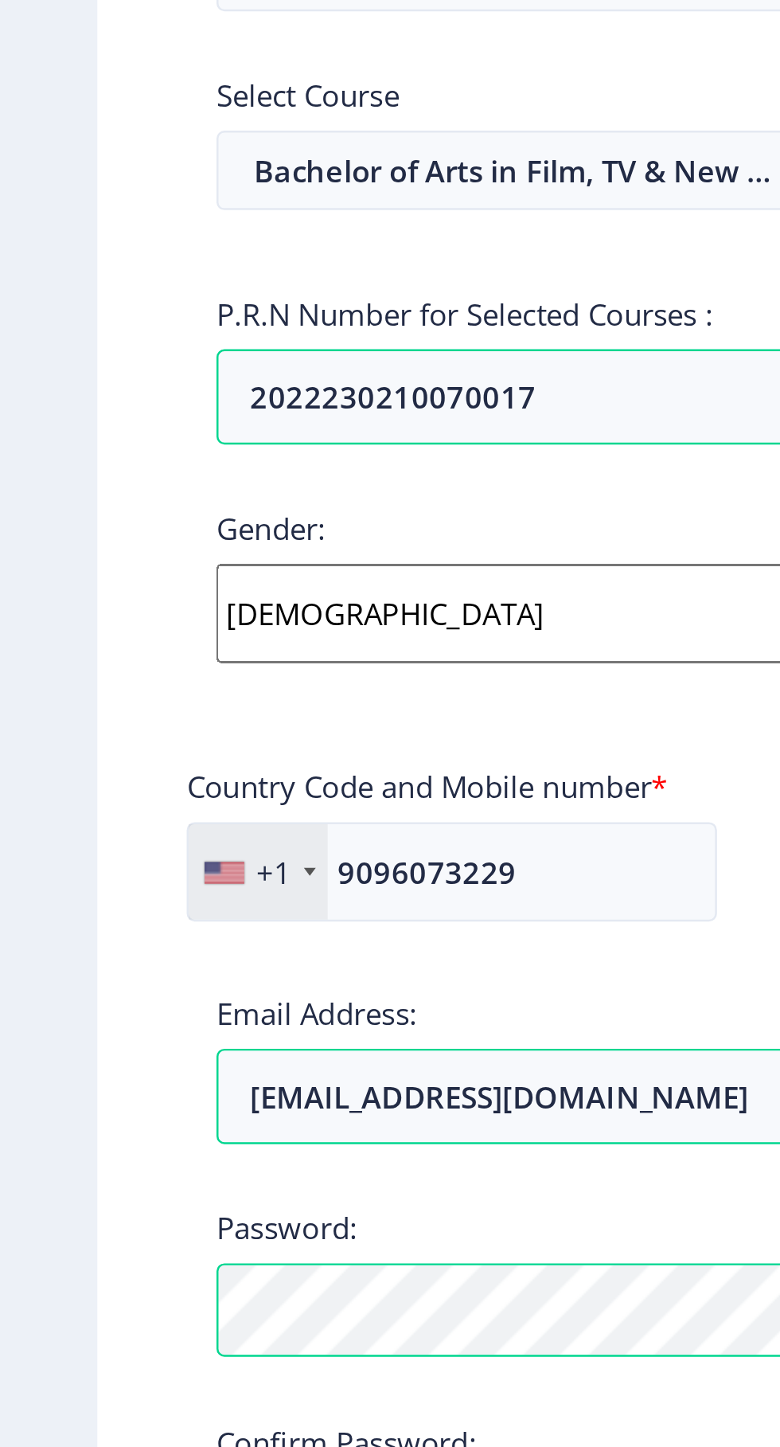
click at [110, 833] on div "+1" at bounding box center [104, 852] width 56 height 38
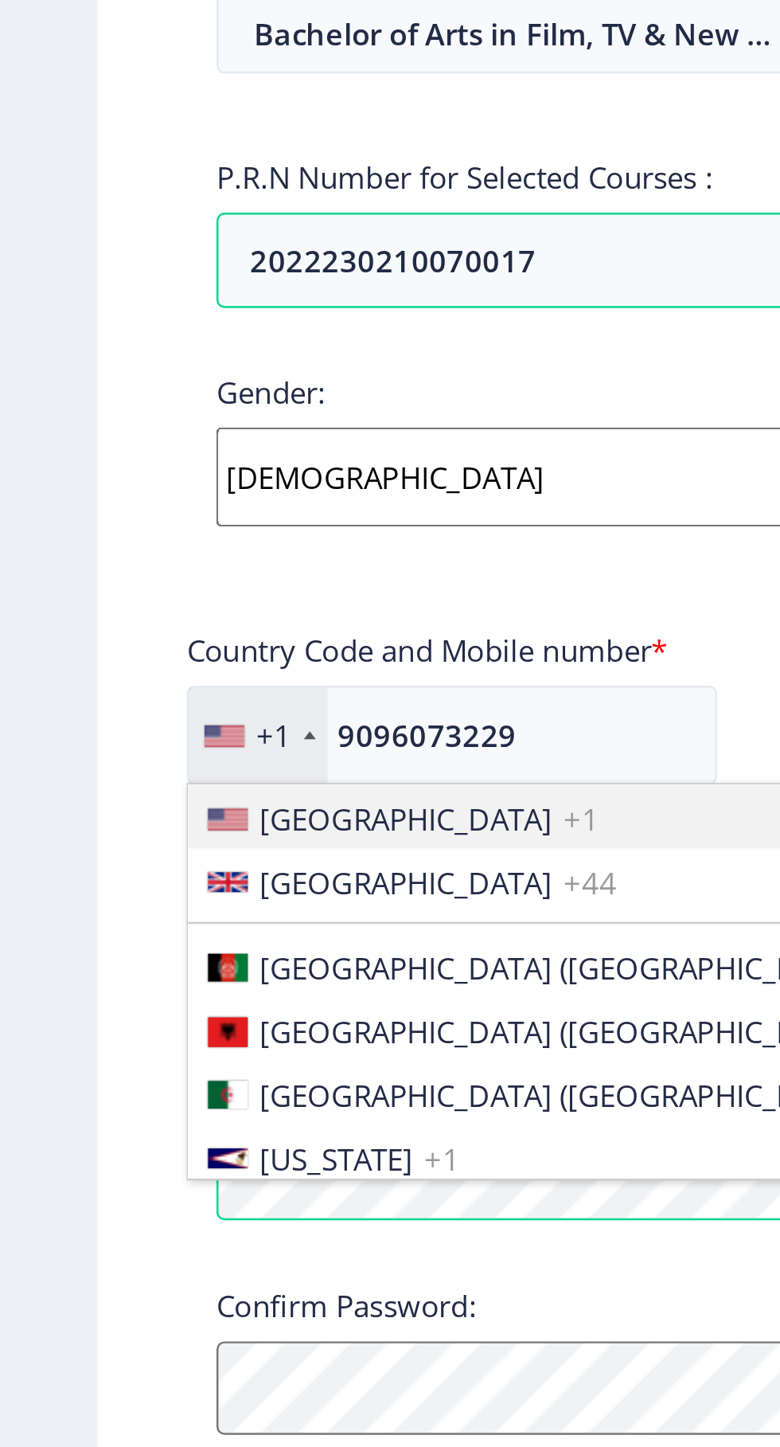
scroll to position [0, 0]
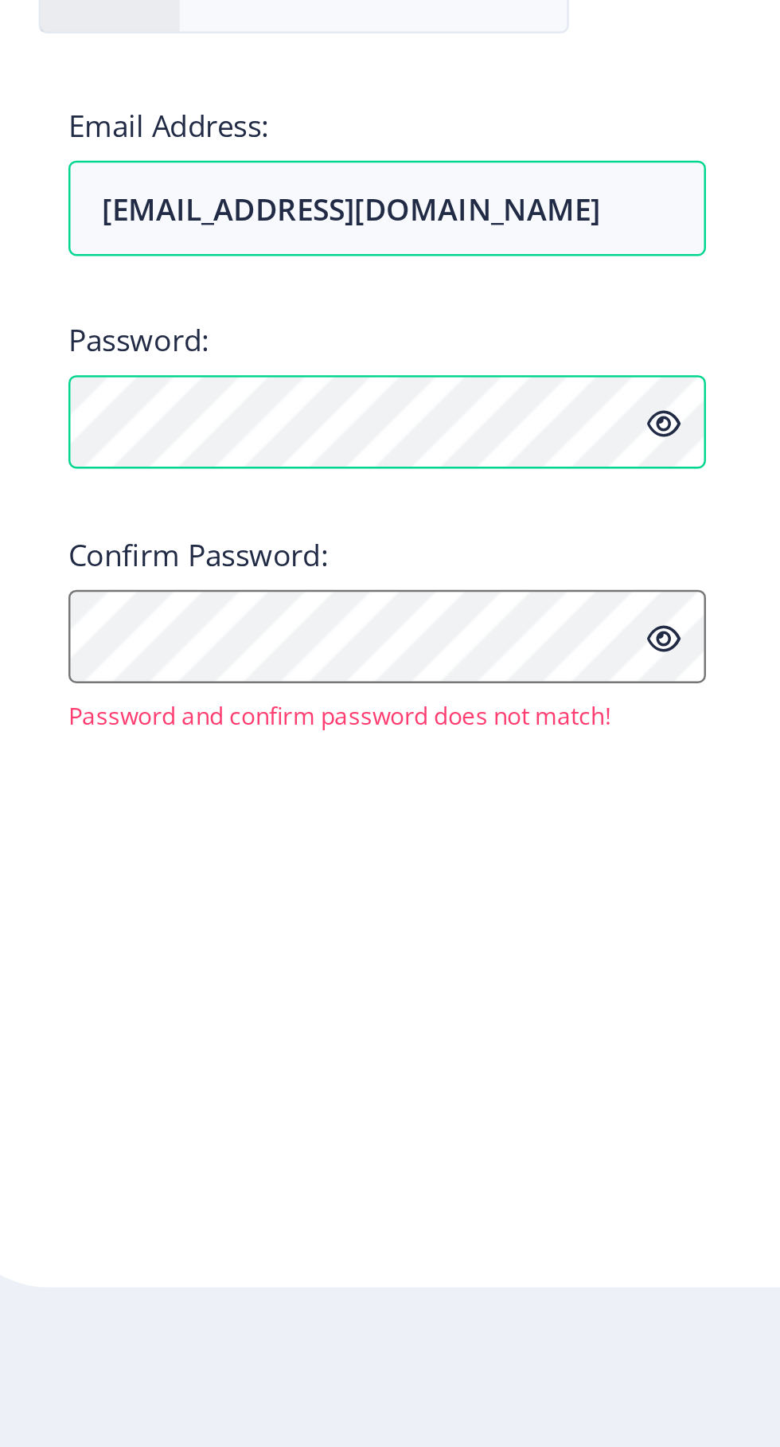
click at [325, 1026] on icon at bounding box center [325, 1028] width 14 height 12
click at [328, 1029] on icon at bounding box center [325, 1028] width 14 height 12
click at [329, 1115] on icon at bounding box center [325, 1114] width 14 height 12
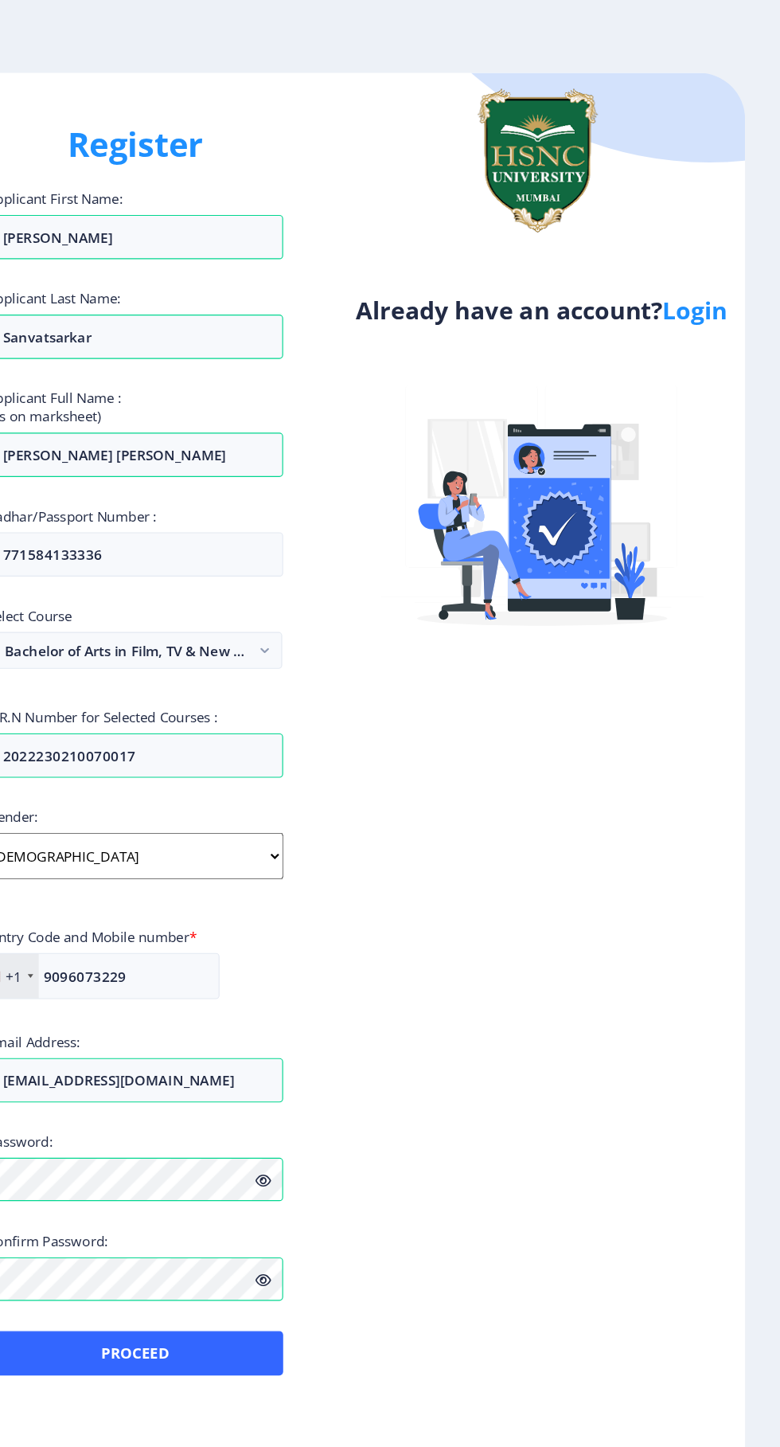
click at [692, 287] on link "Login" at bounding box center [698, 277] width 57 height 29
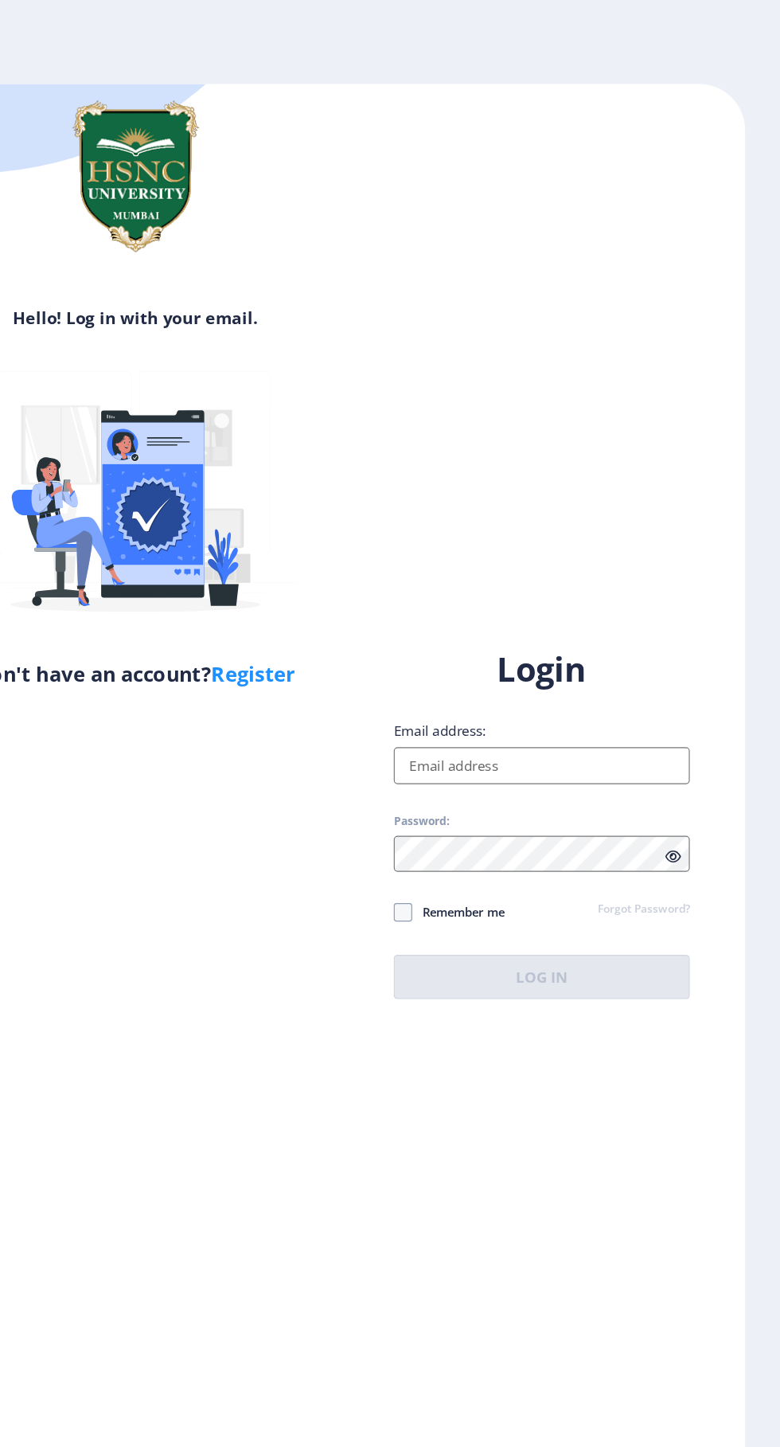
click at [615, 677] on input "Email address:" at bounding box center [566, 661] width 256 height 32
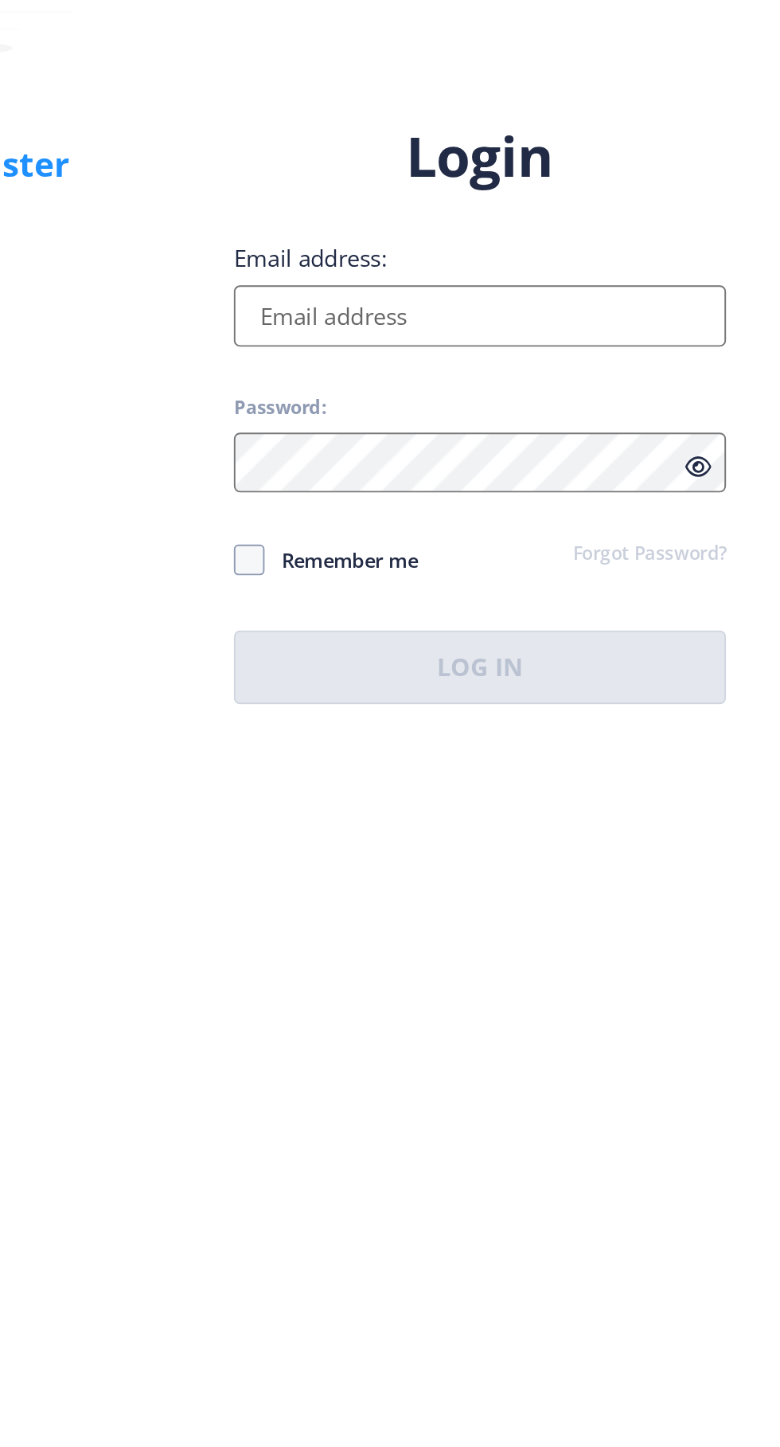
type input "[EMAIL_ADDRESS][DOMAIN_NAME]"
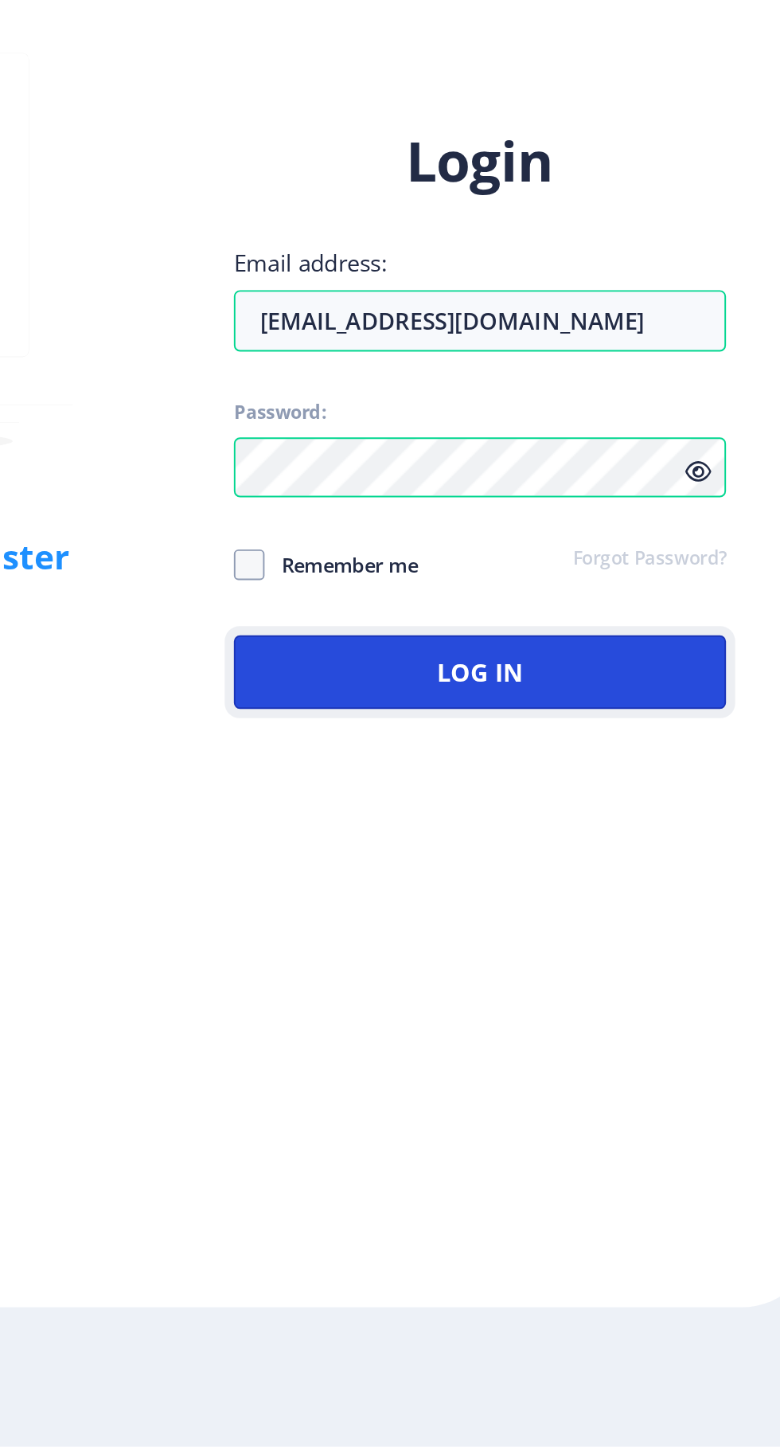
click at [630, 1025] on button "Log In" at bounding box center [566, 1044] width 256 height 38
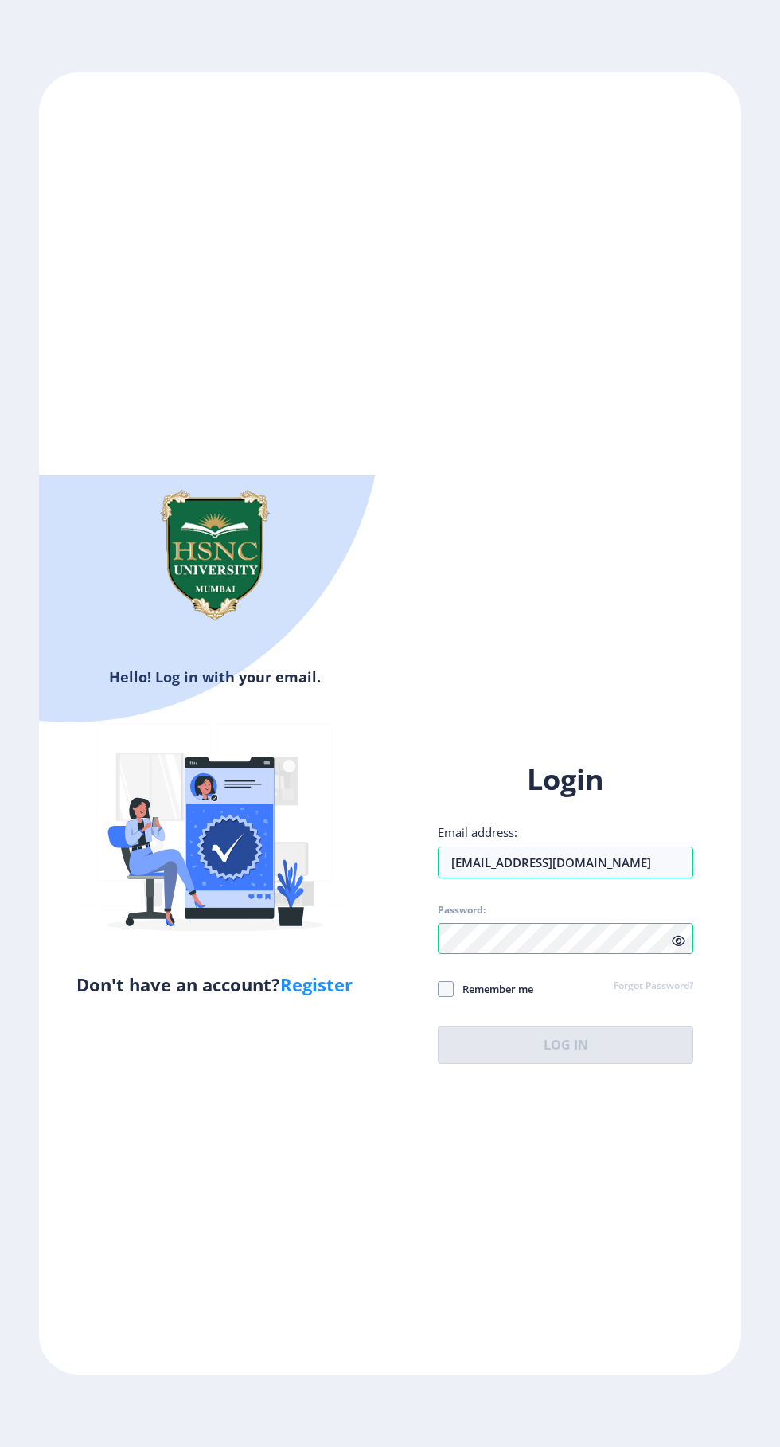
scroll to position [102, 0]
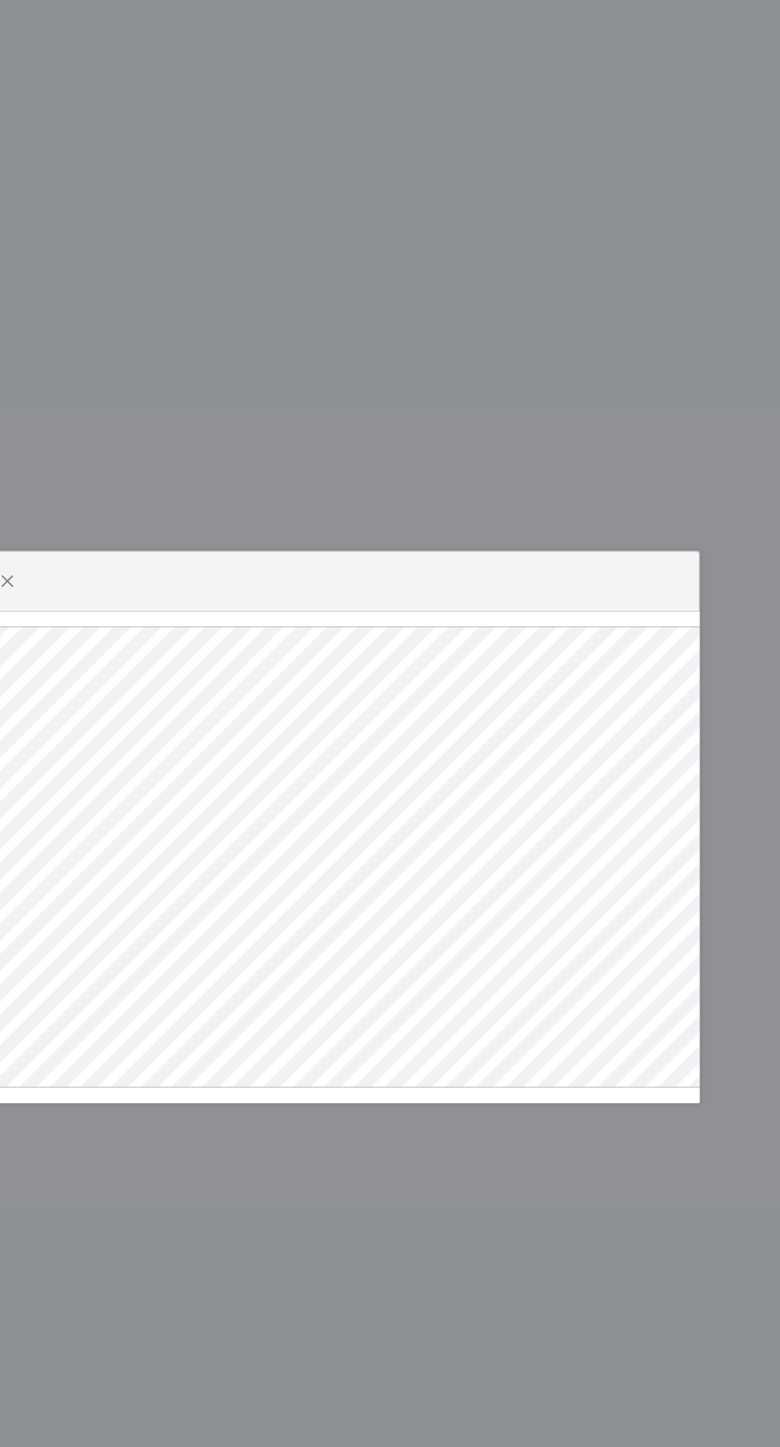
select select
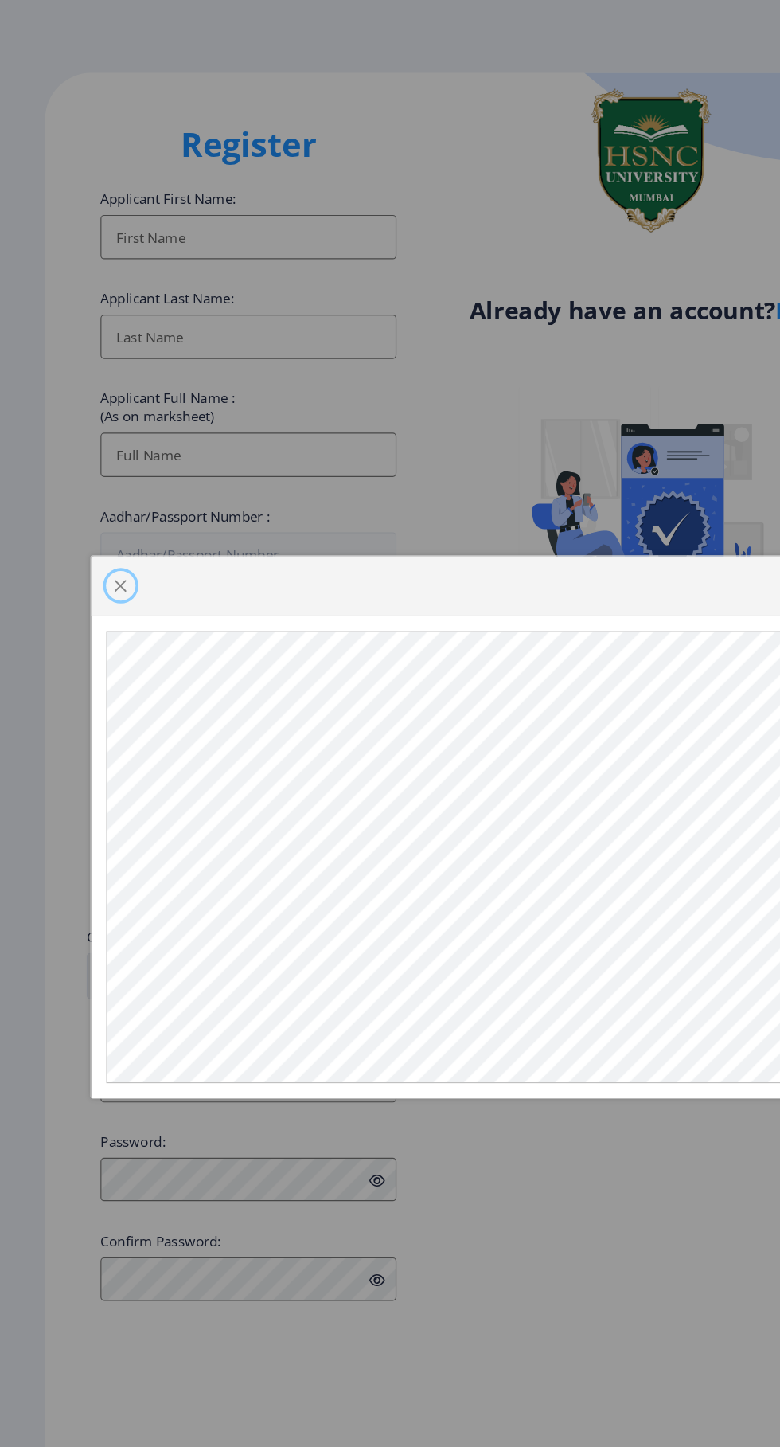
click at [103, 520] on button "button" at bounding box center [104, 514] width 25 height 25
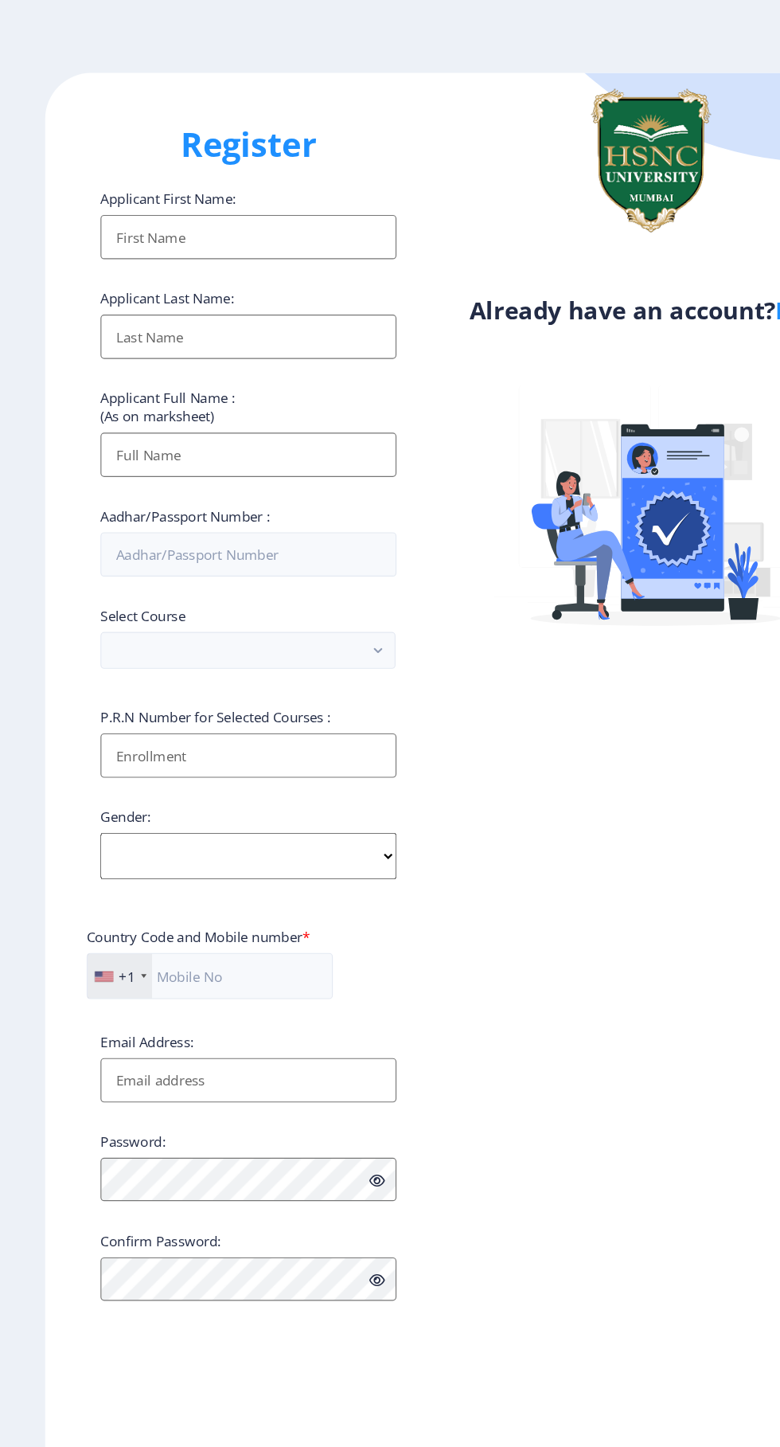
click at [144, 947] on input "Email Address:" at bounding box center [215, 942] width 256 height 38
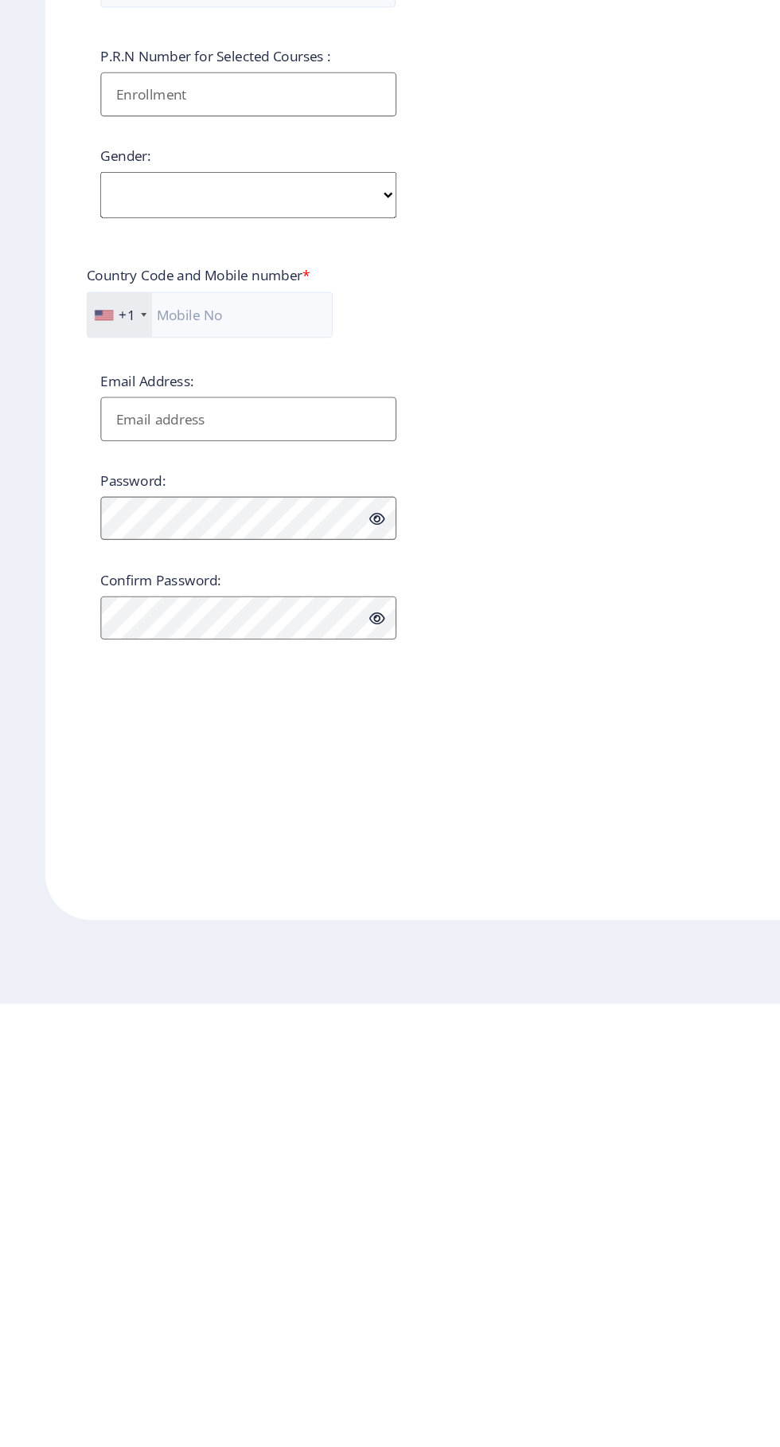
type input "[EMAIL_ADDRESS][DOMAIN_NAME]"
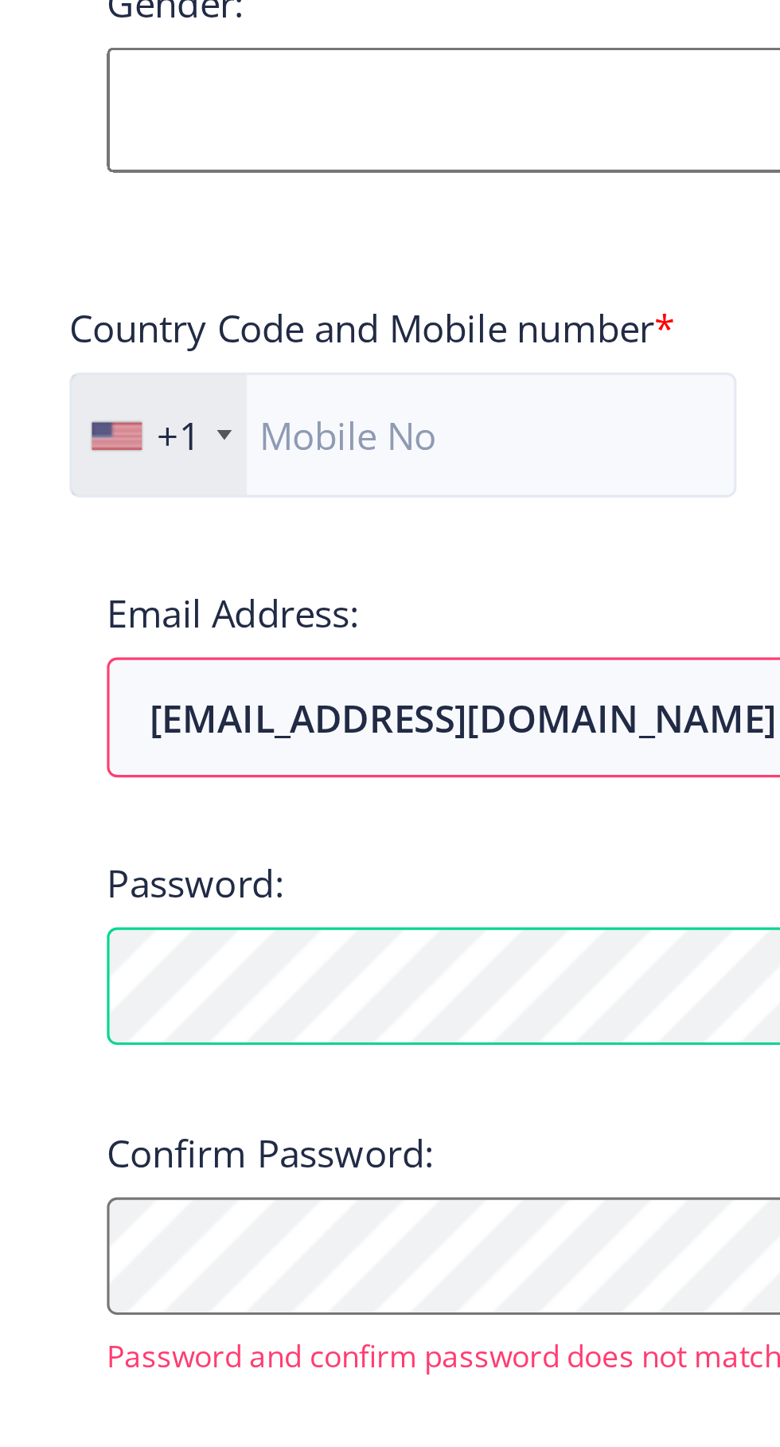
scroll to position [4, 0]
